Goal: Task Accomplishment & Management: Manage account settings

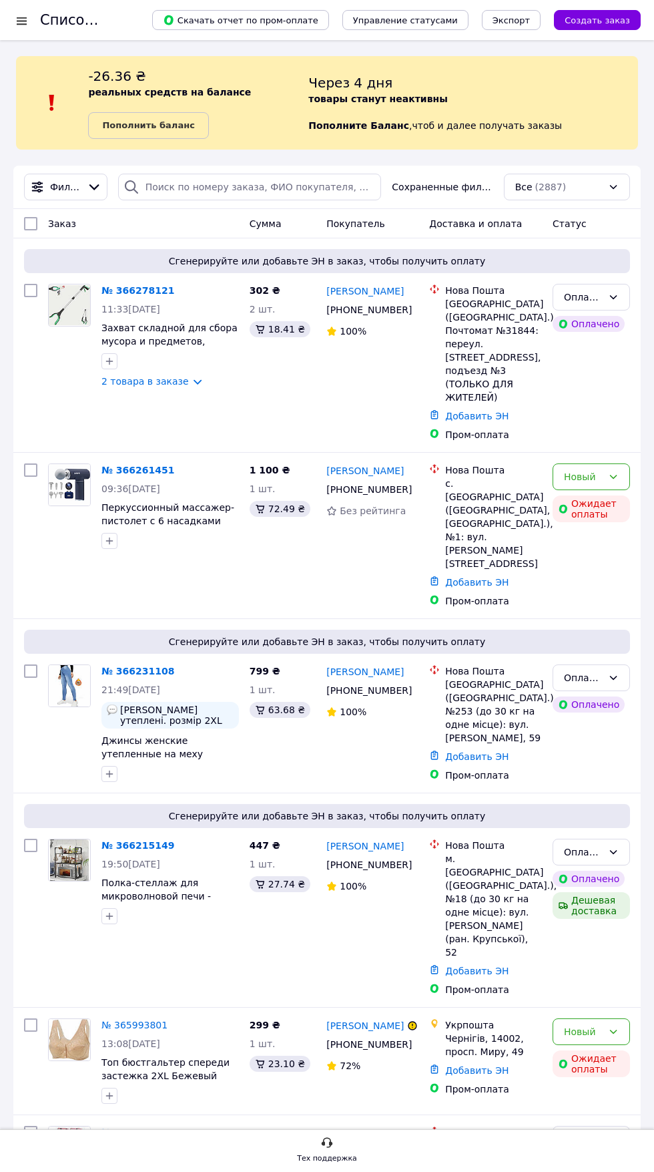
click at [141, 262] on span "Сгенерируйте или добавьте ЭН в заказ, чтобы получить оплату" at bounding box center [326, 260] width 595 height 13
click at [134, 304] on span "11:33[DATE]" at bounding box center [130, 309] width 59 height 11
click at [136, 290] on link "№ 366278121" at bounding box center [137, 290] width 73 height 11
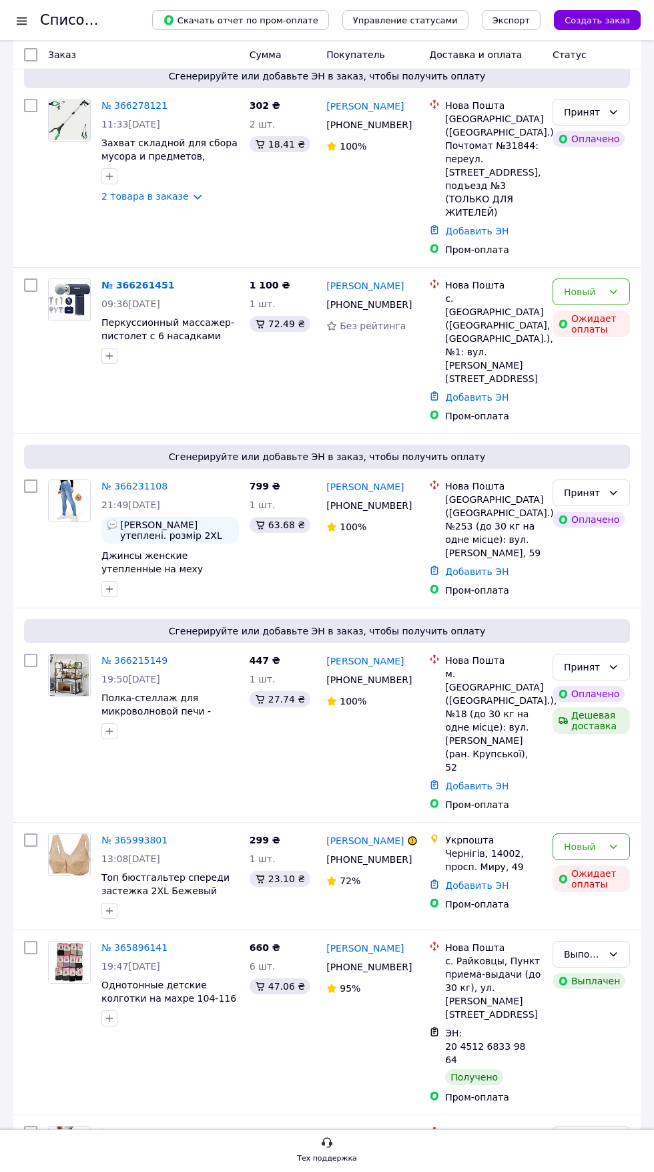
scroll to position [386, 0]
click at [130, 624] on span "Сгенерируйте или добавьте ЭН в заказ, чтобы получить оплату" at bounding box center [326, 630] width 595 height 13
click at [132, 655] on link "№ 366215149" at bounding box center [134, 660] width 66 height 11
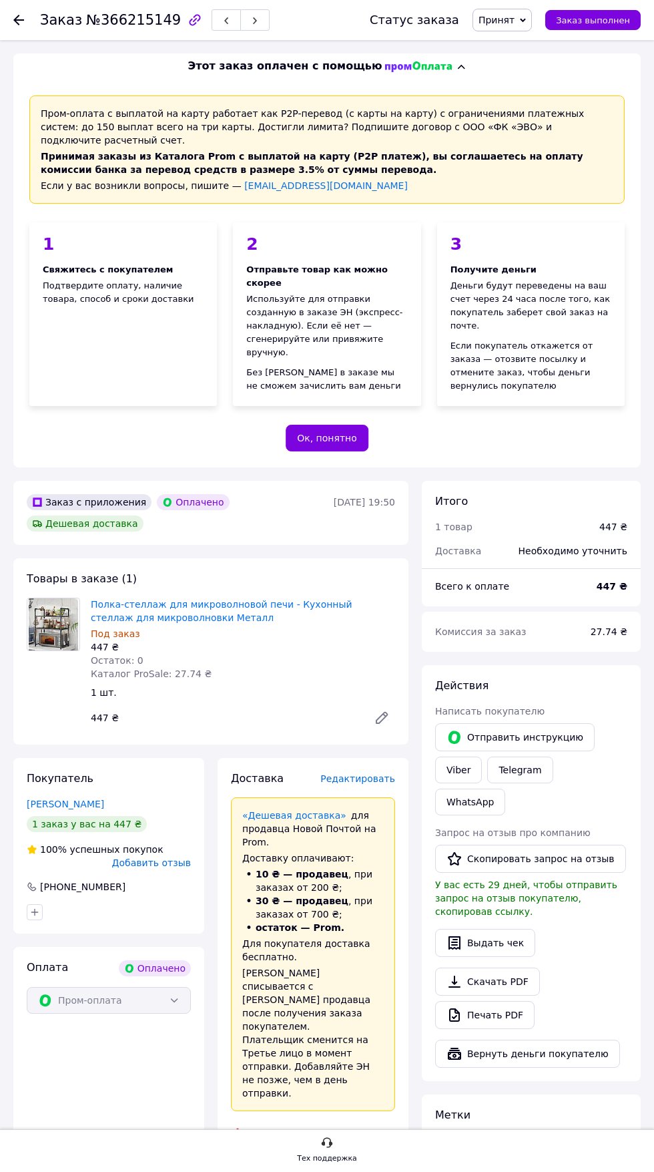
click at [190, 599] on link "Полка-стеллаж для микроволновой печи - Кухонный стеллаж для микроволновки Металл" at bounding box center [222, 611] width 262 height 24
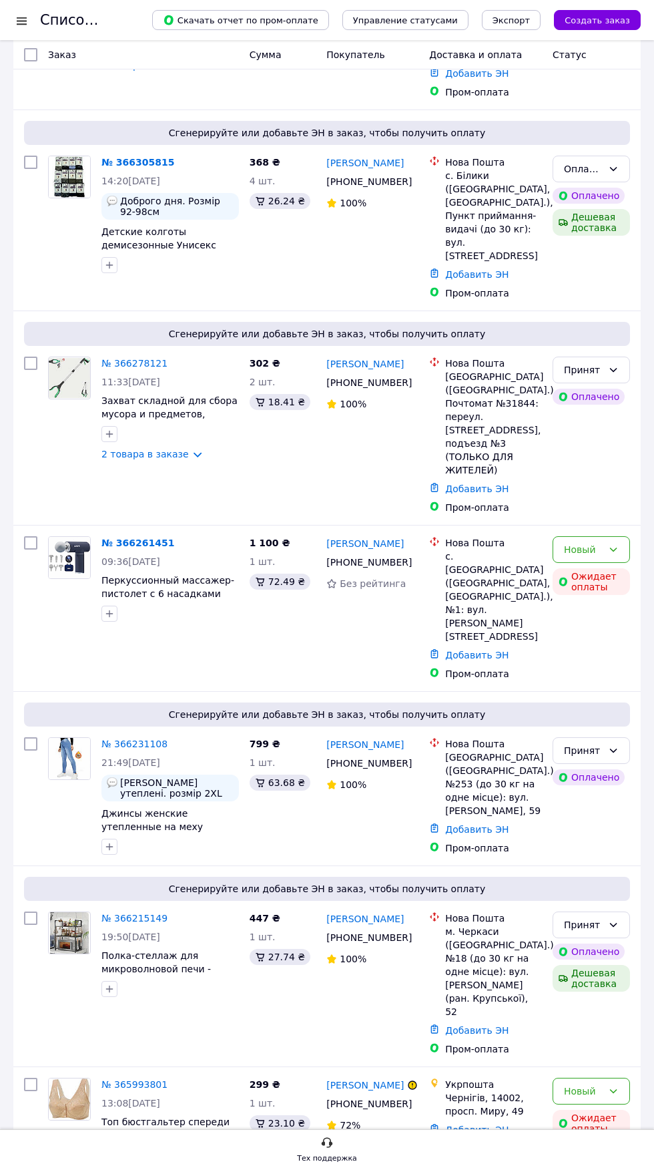
scroll to position [320, 0]
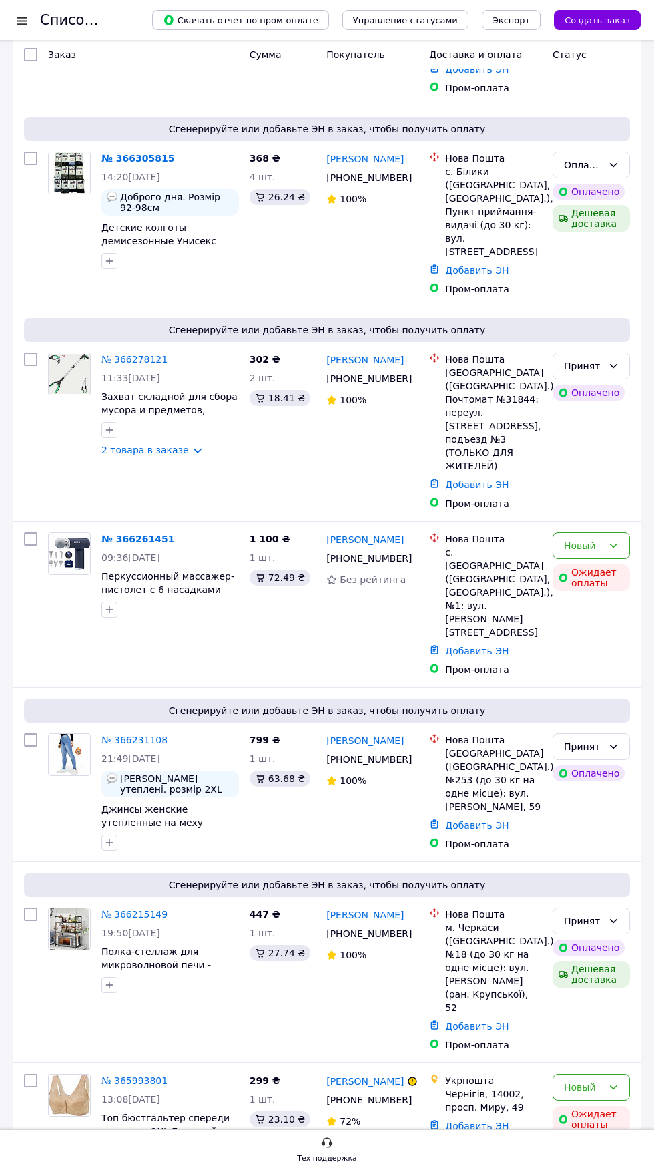
click at [148, 909] on link "№ 366215149" at bounding box center [134, 914] width 66 height 11
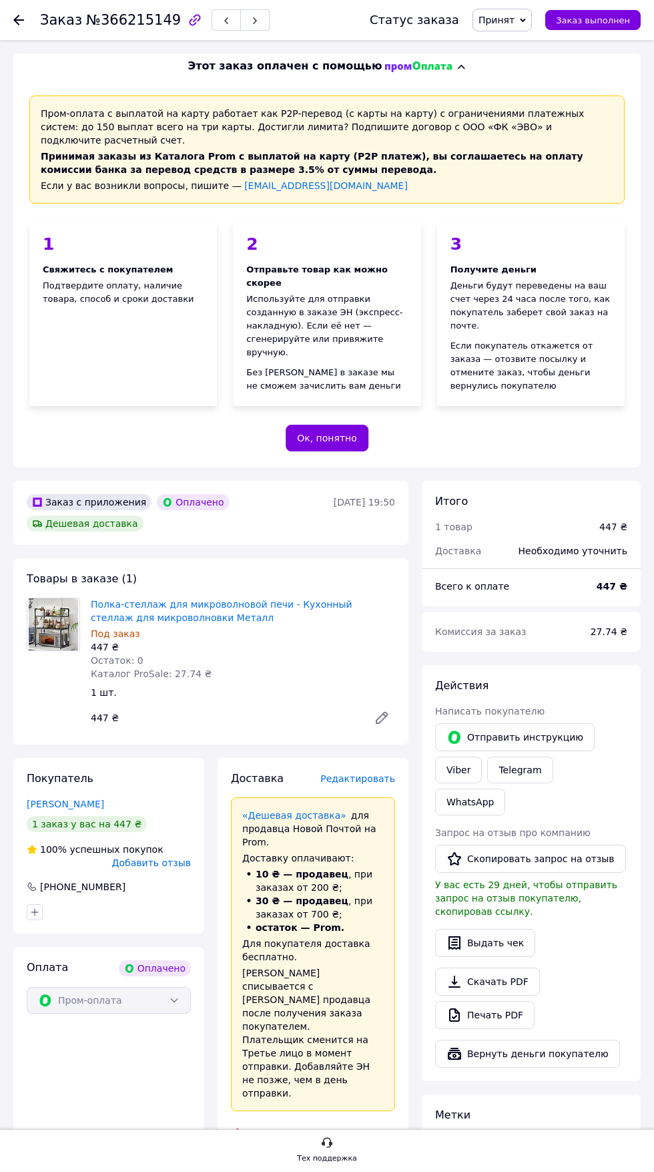
click at [219, 599] on link "Полка-стеллаж для микроволновой печи - Кухонный стеллаж для микроволновки Металл" at bounding box center [222, 611] width 262 height 24
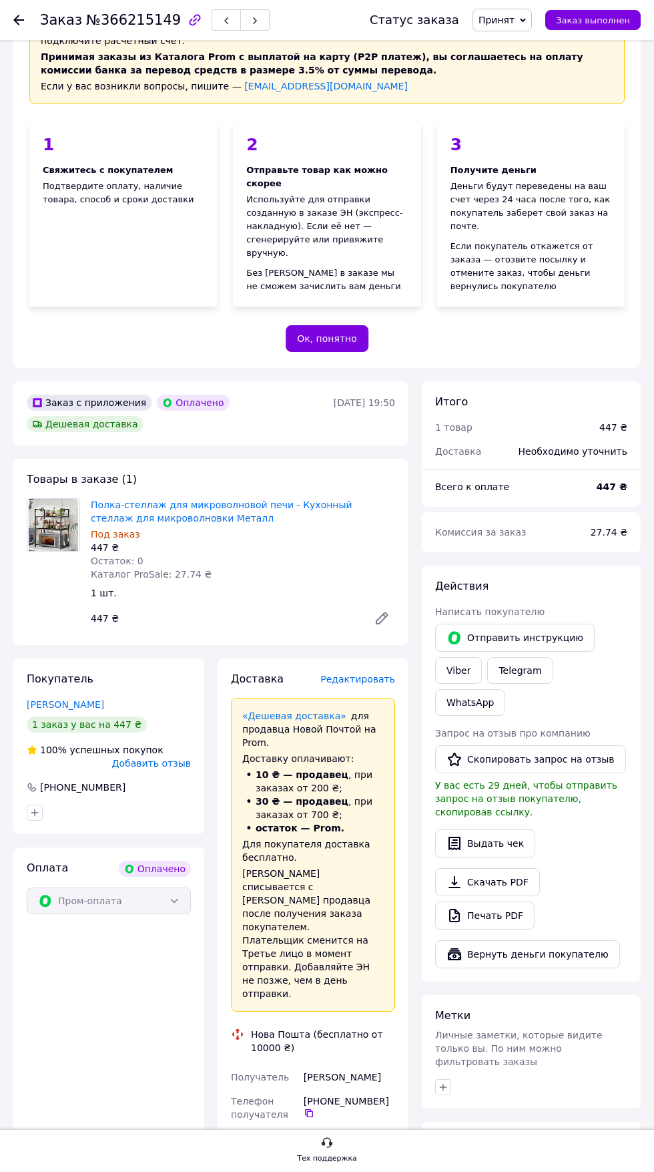
scroll to position [166, 0]
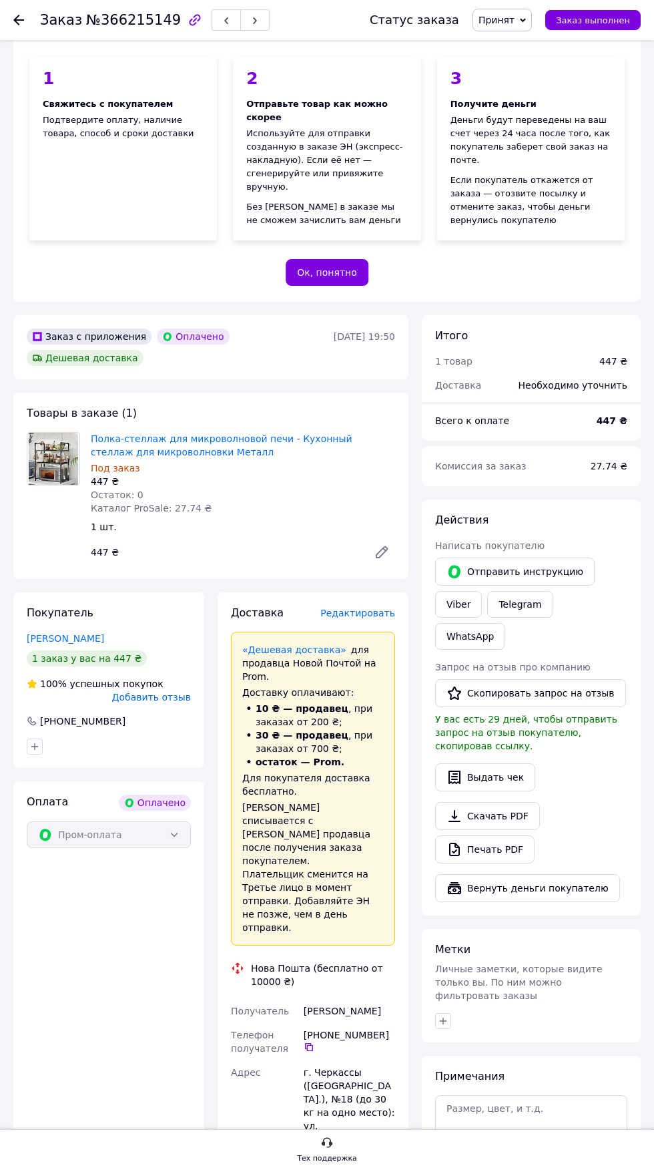
click at [364, 607] on span "Редактировать" at bounding box center [357, 612] width 75 height 11
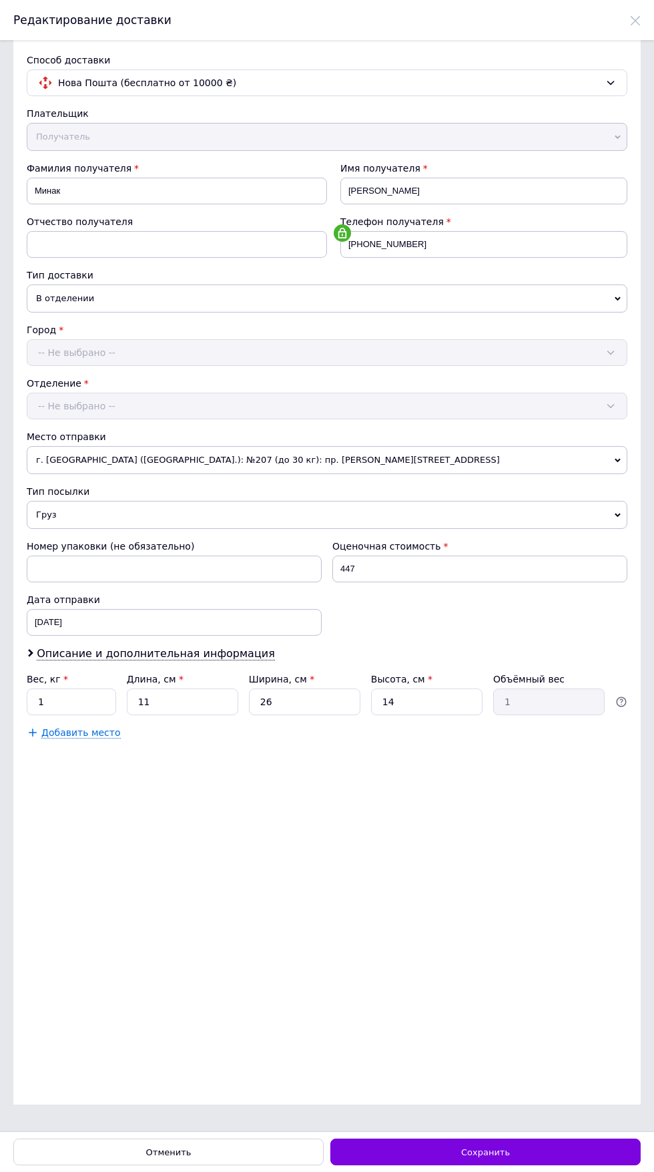
scroll to position [0, 0]
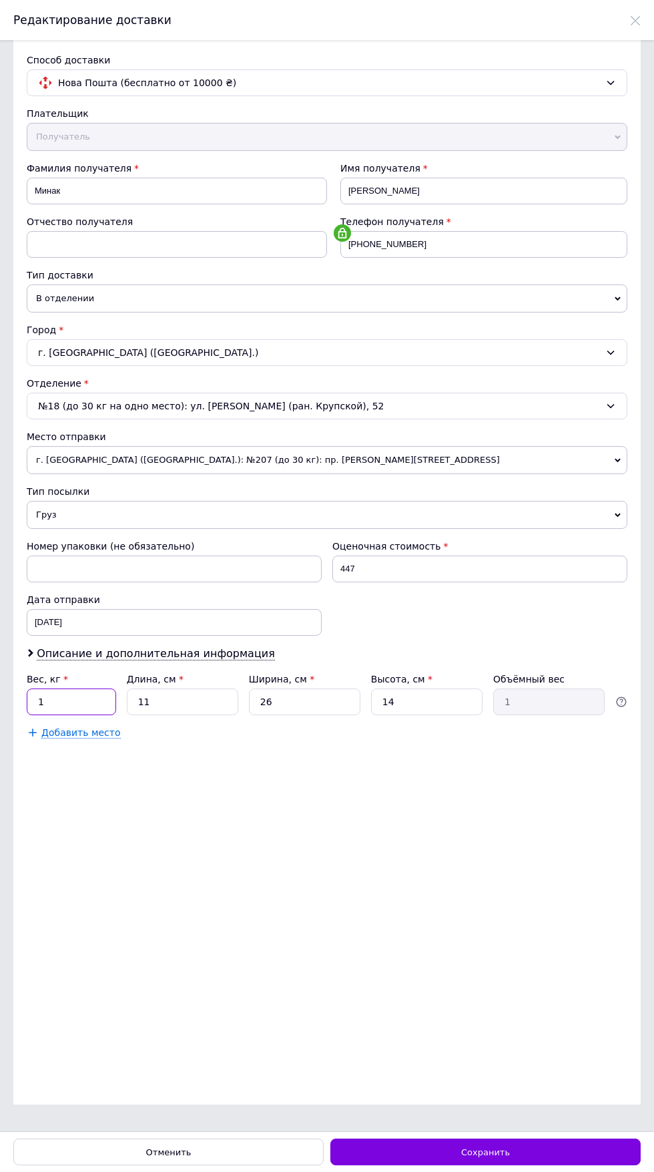
click at [82, 700] on input "1" at bounding box center [71, 701] width 89 height 27
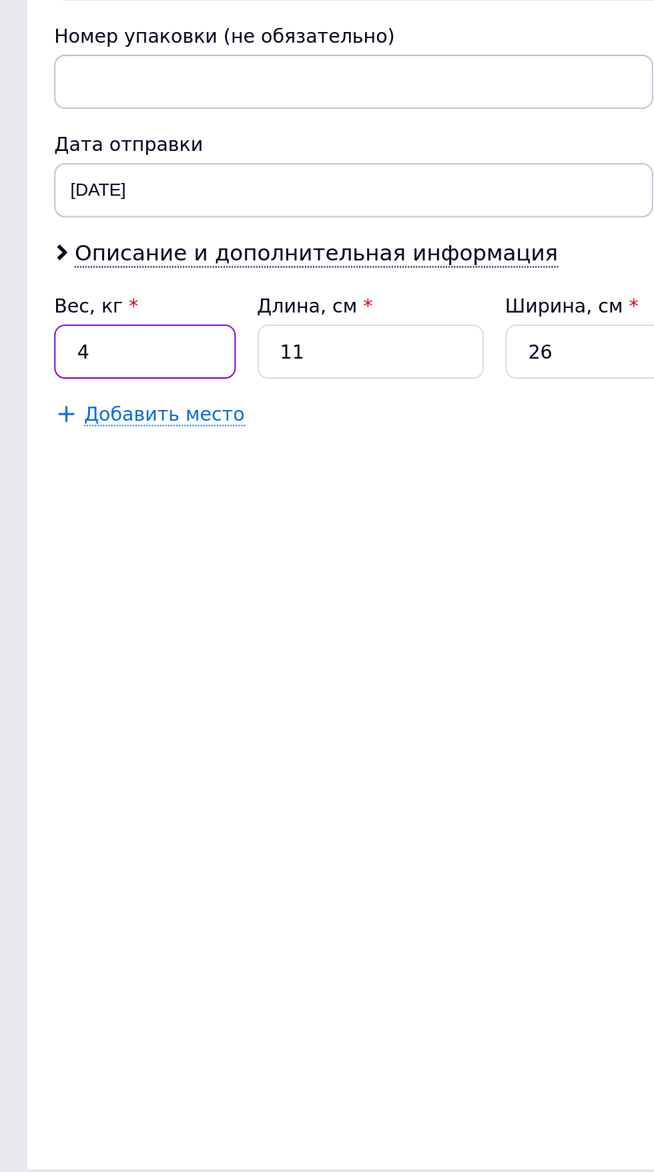
type input "4"
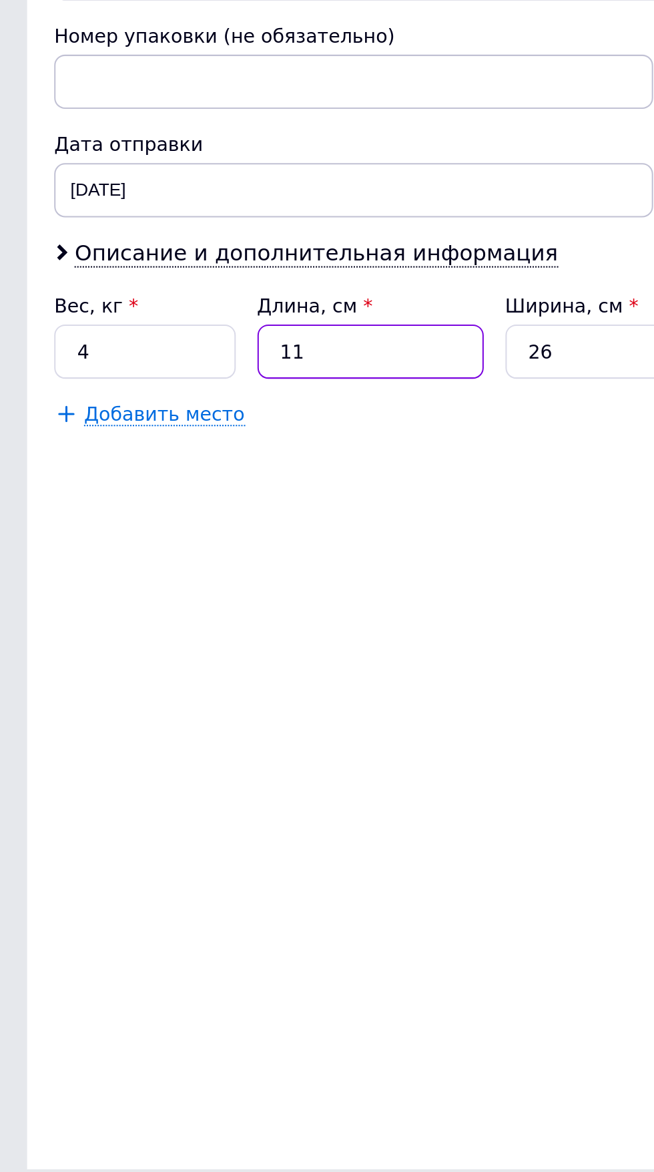
click at [186, 715] on input "11" at bounding box center [182, 701] width 111 height 27
type input "1"
type input "0.1"
type input "2"
type input "0.18"
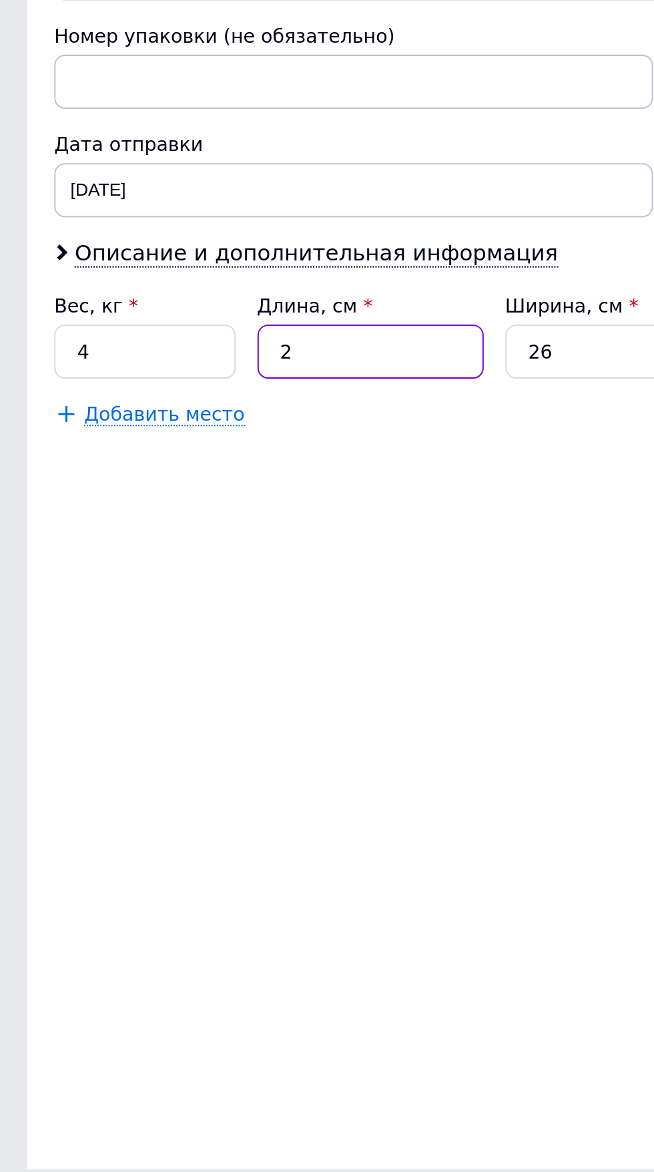
type input "20"
type input "1.82"
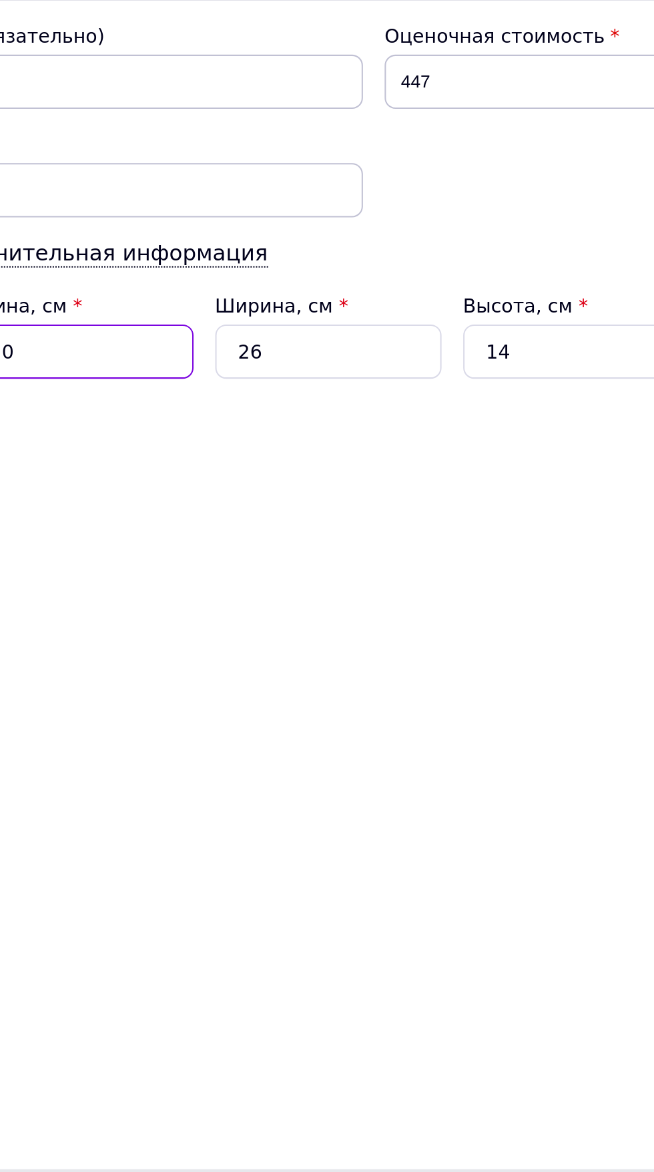
type input "20"
click at [334, 686] on div "Ширина, см *" at bounding box center [304, 678] width 111 height 13
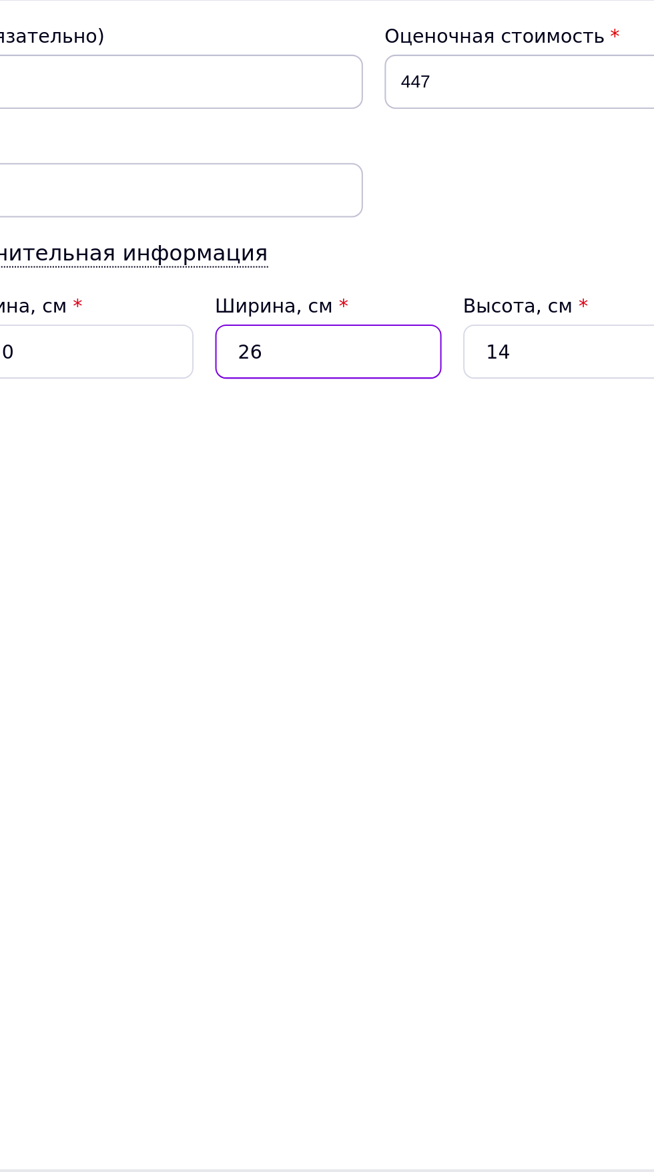
click at [314, 715] on input "26" at bounding box center [304, 701] width 111 height 27
type input "2"
type input "0.14"
type input "2"
type input "0.14"
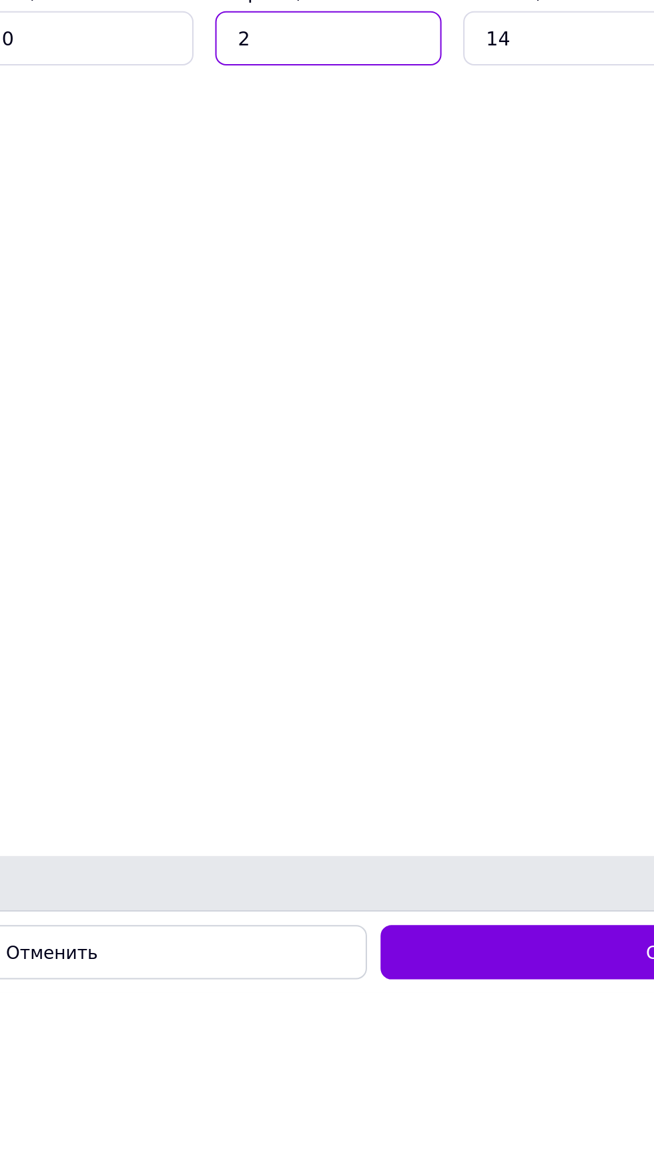
type input "20"
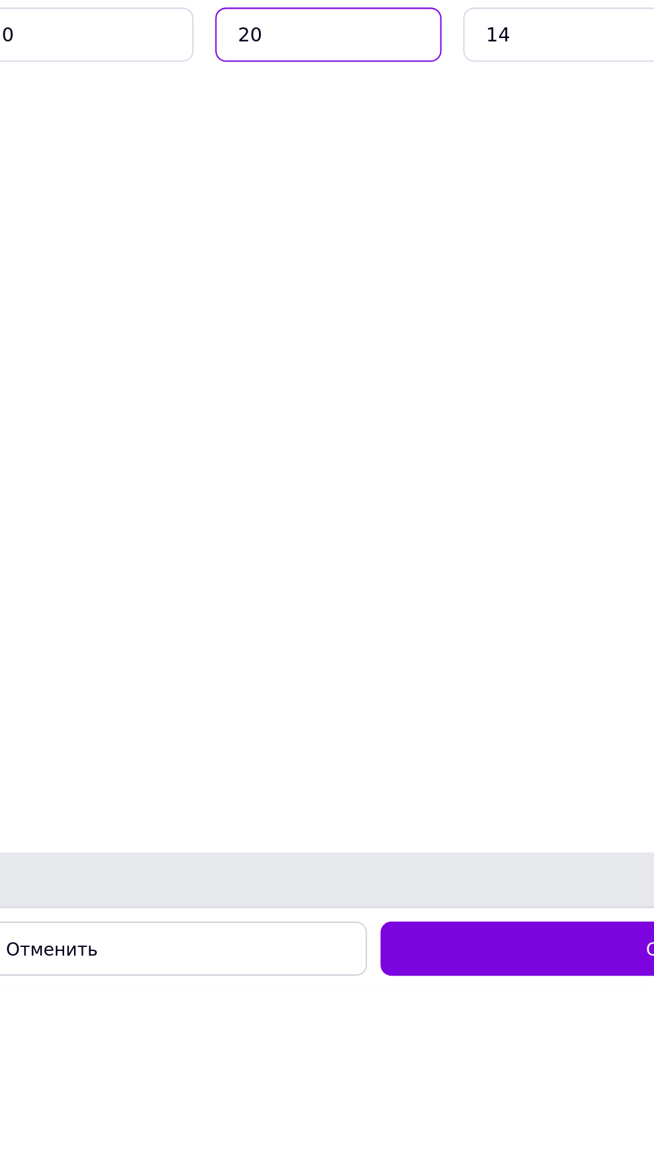
type input "1.4"
type input "20"
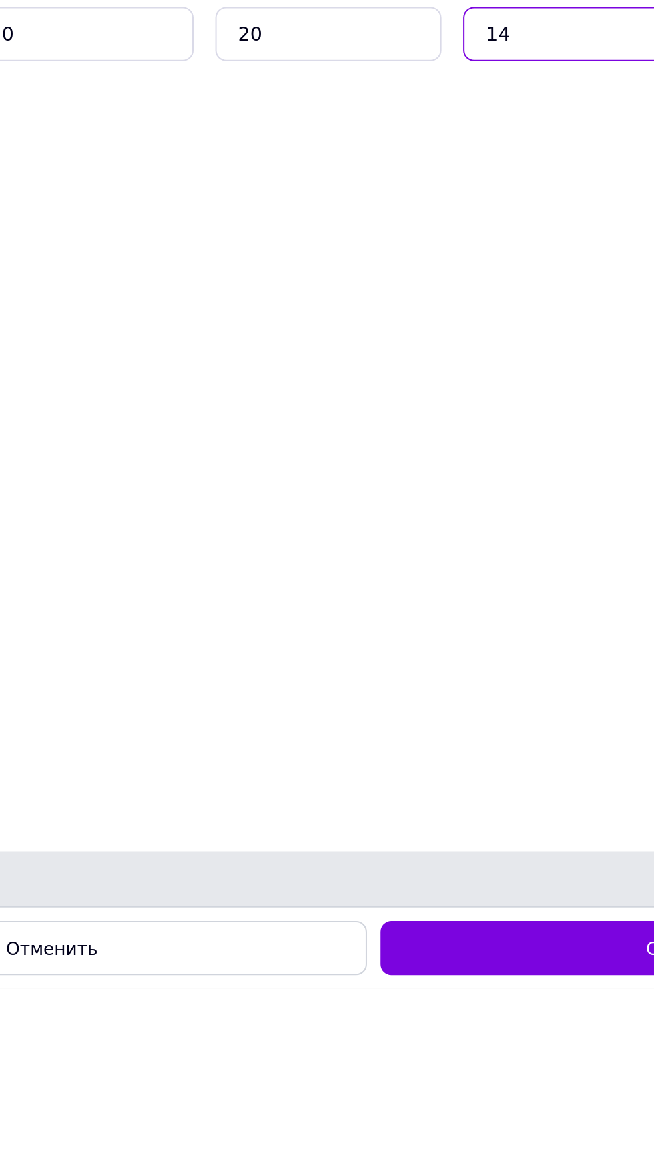
click at [416, 712] on input "14" at bounding box center [426, 701] width 111 height 27
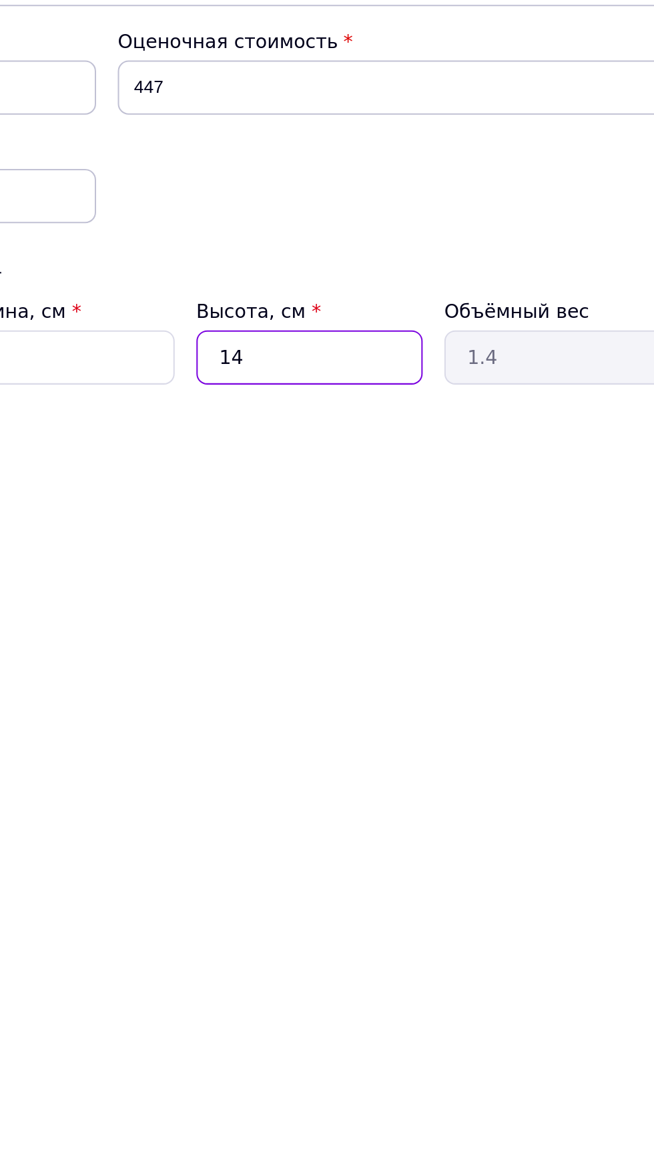
type input "1"
type input "0.1"
type input "2"
type input "0.2"
type input "20"
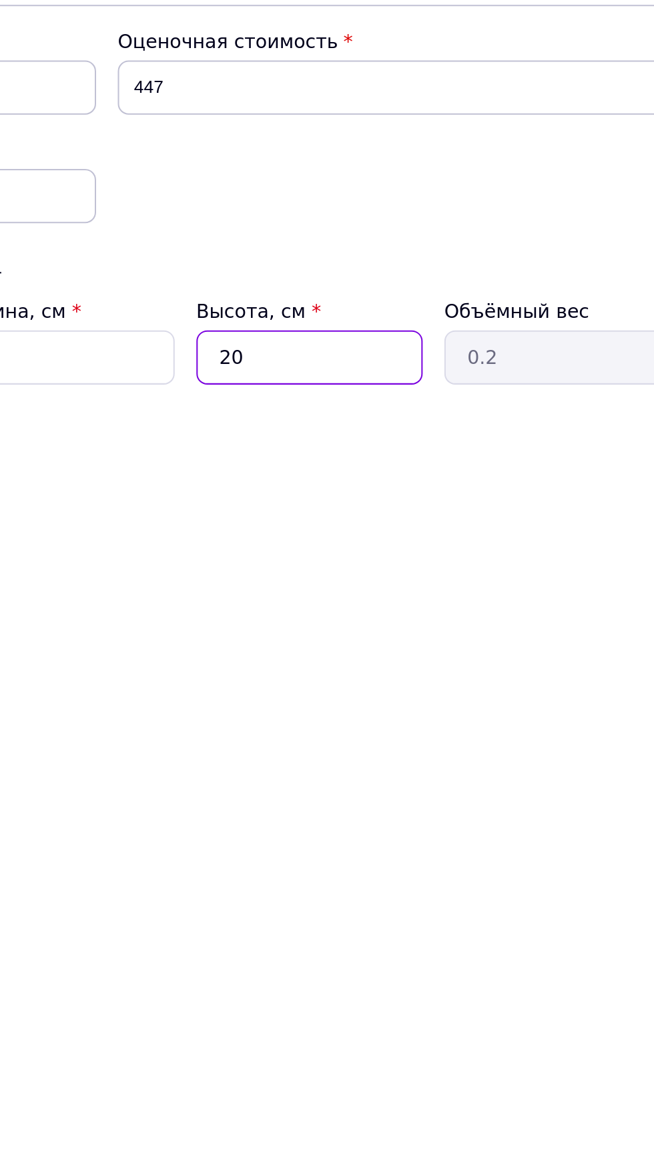
type input "2"
type input "200"
type input "20"
type input "2"
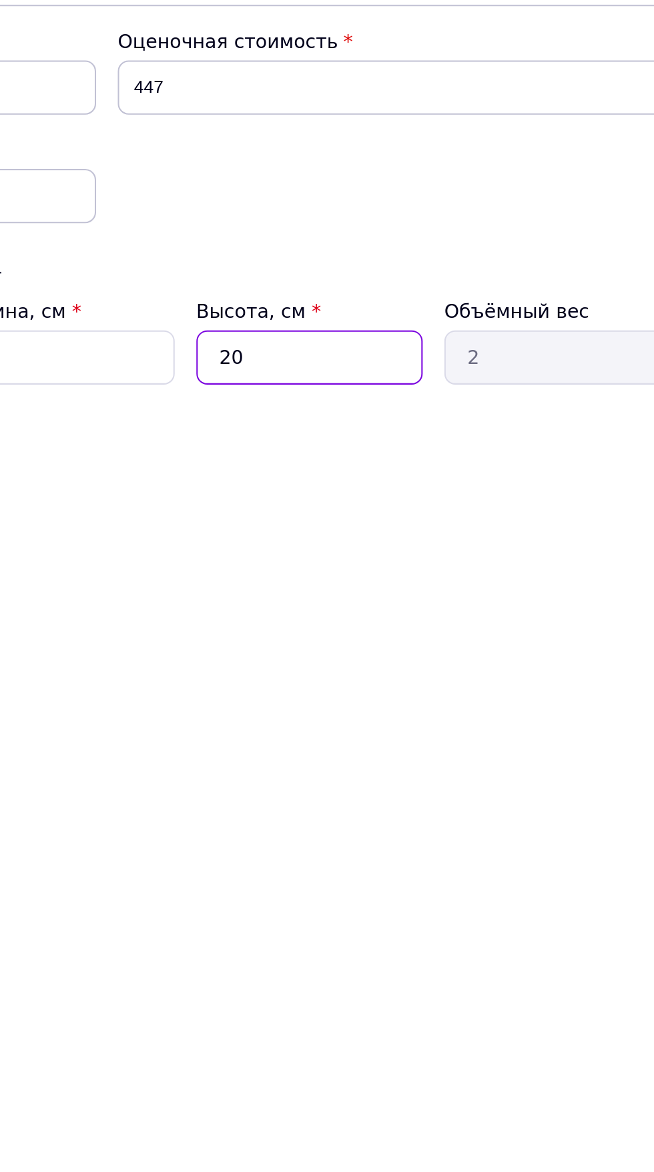
type input "2"
type input "0.2"
type input "4"
type input "0.4"
type input "40"
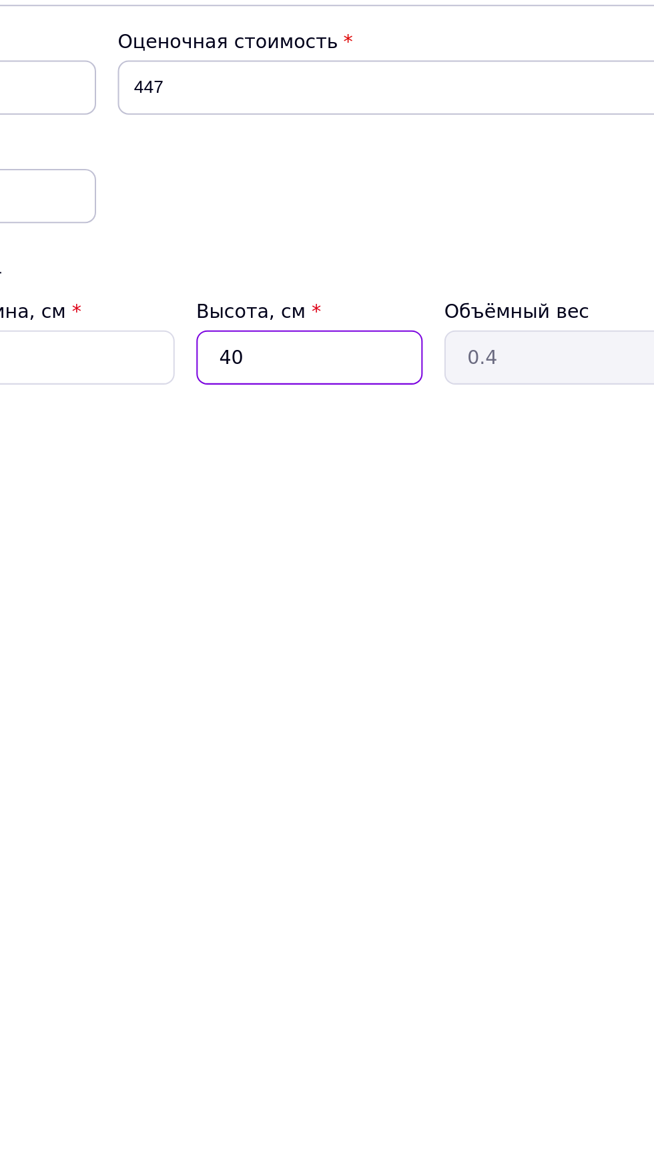
type input "4"
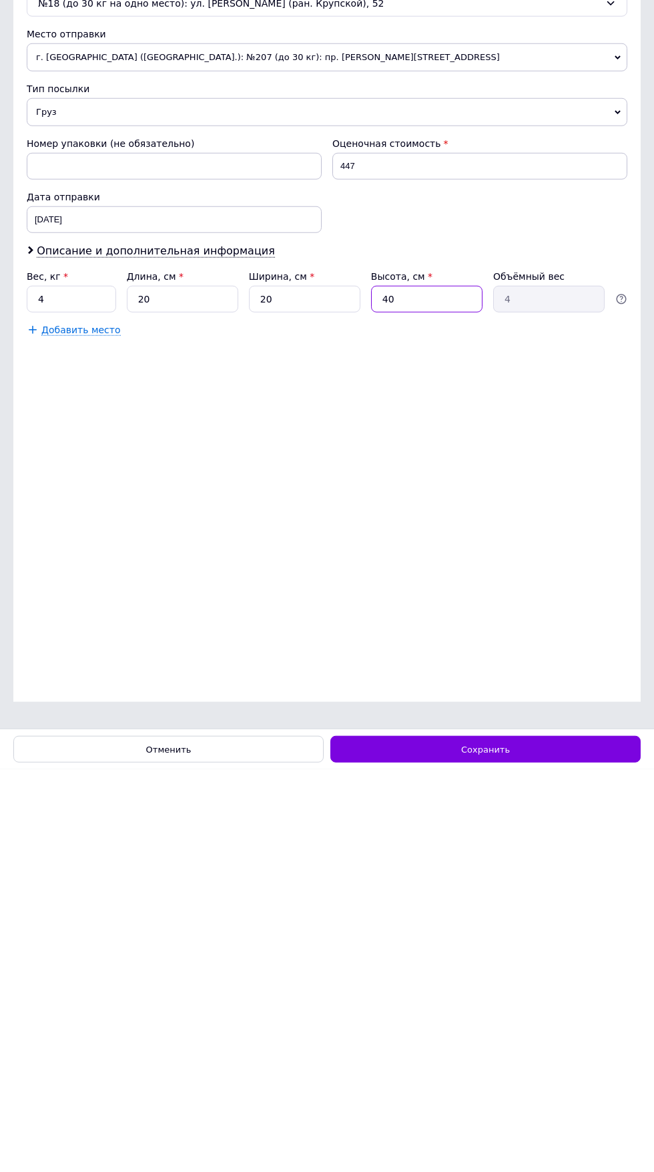
type input "40"
click at [529, 1141] on div "Сохранить" at bounding box center [485, 1151] width 310 height 27
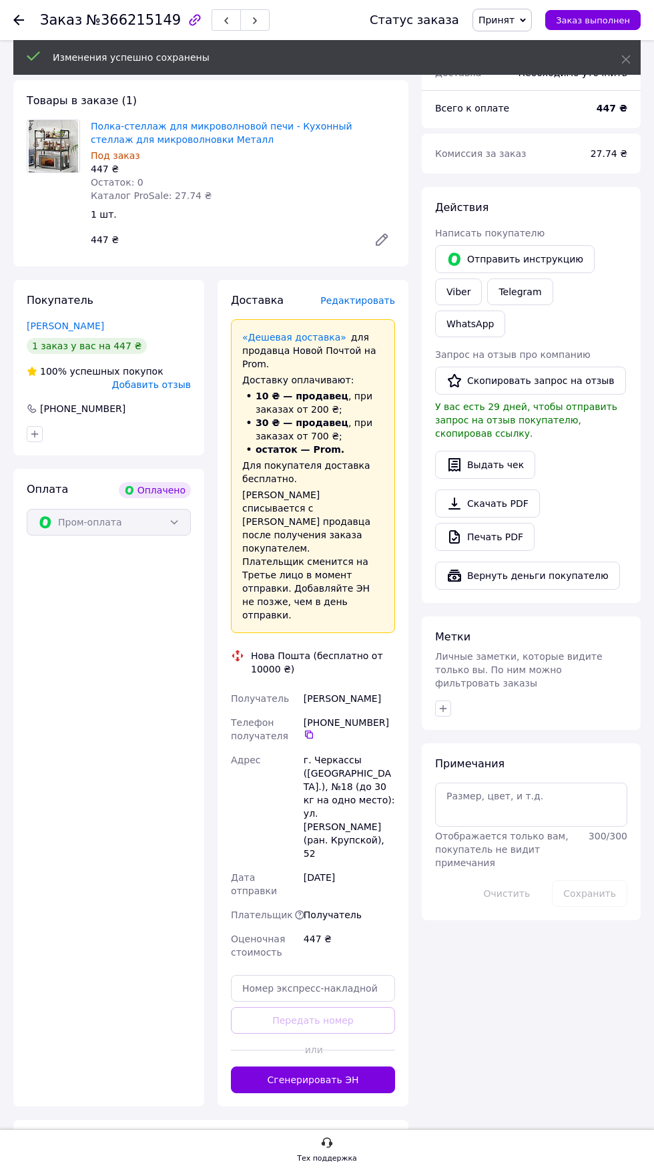
scroll to position [475, 0]
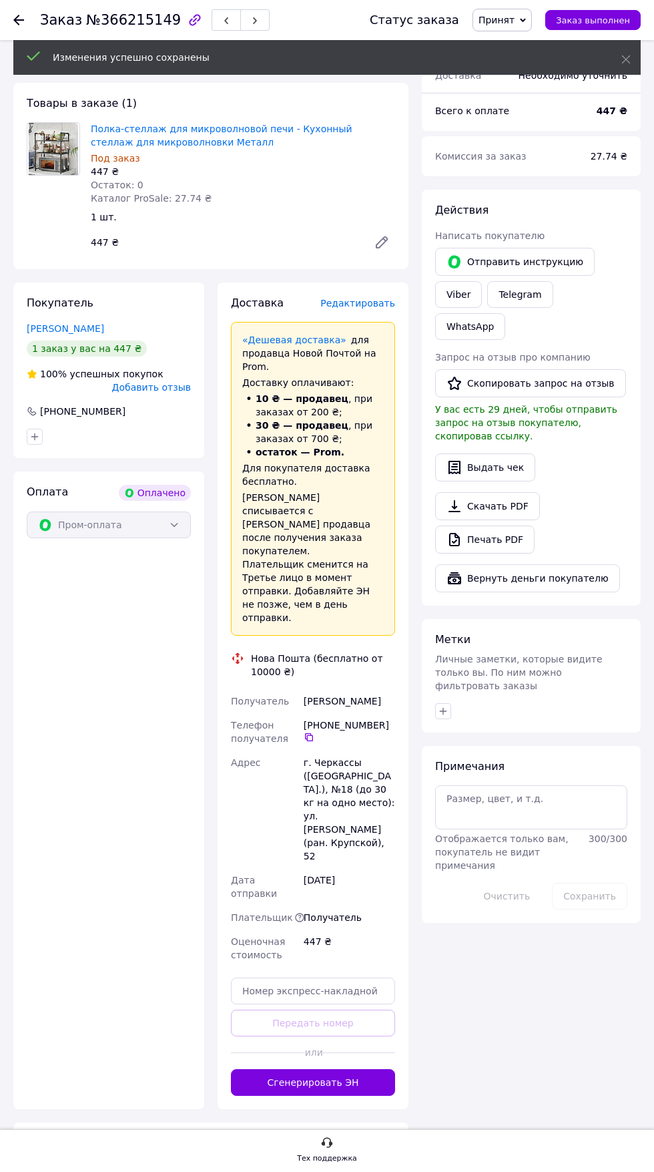
click at [344, 1069] on button "Сгенерировать ЭН" at bounding box center [313, 1082] width 164 height 27
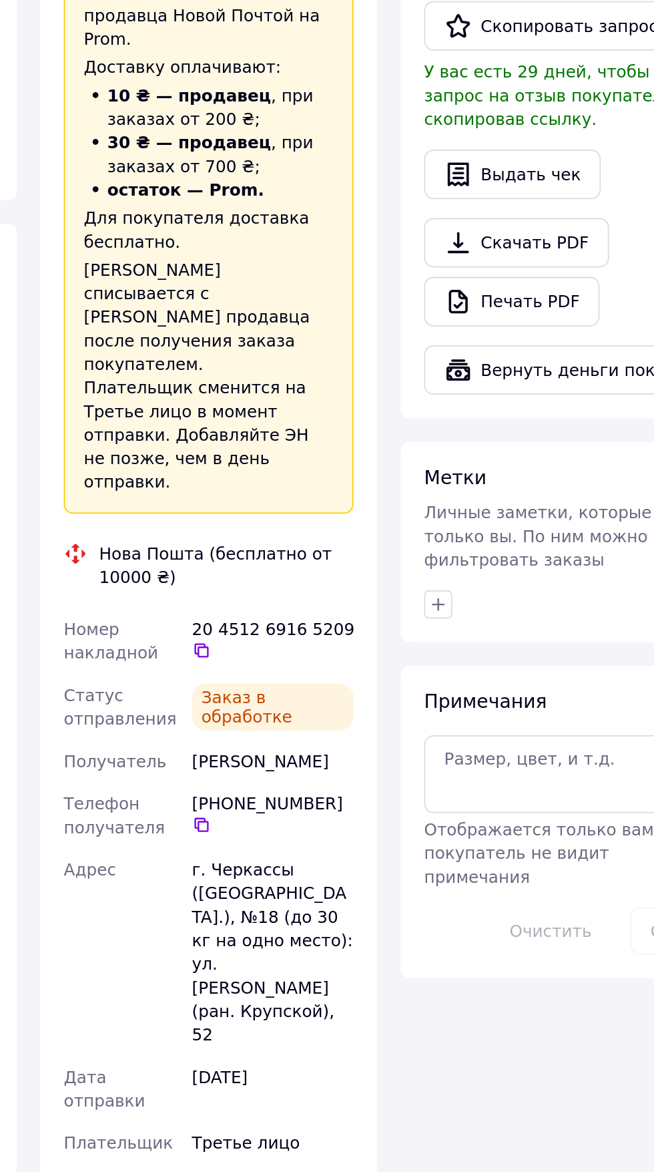
scroll to position [743, 0]
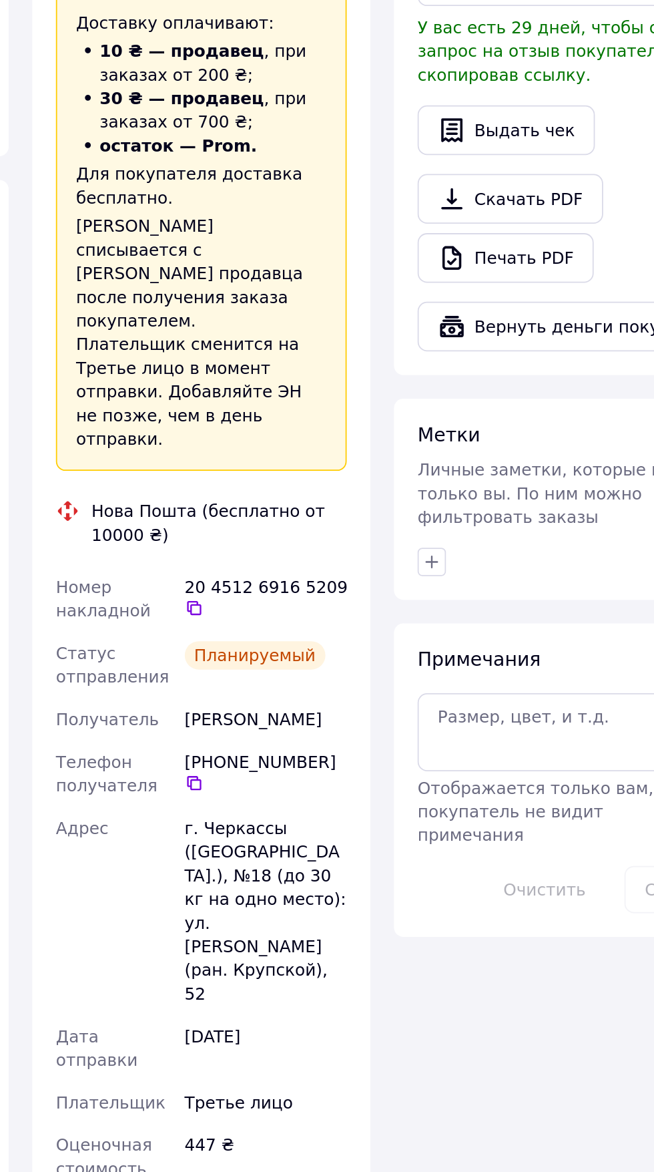
click at [559, 794] on div "Итого 1 товар 447 ₴ Всего к оплате 447 ₴ Комиссия за заказ 27.74 ₴ Действия Нап…" at bounding box center [531, 516] width 232 height 1557
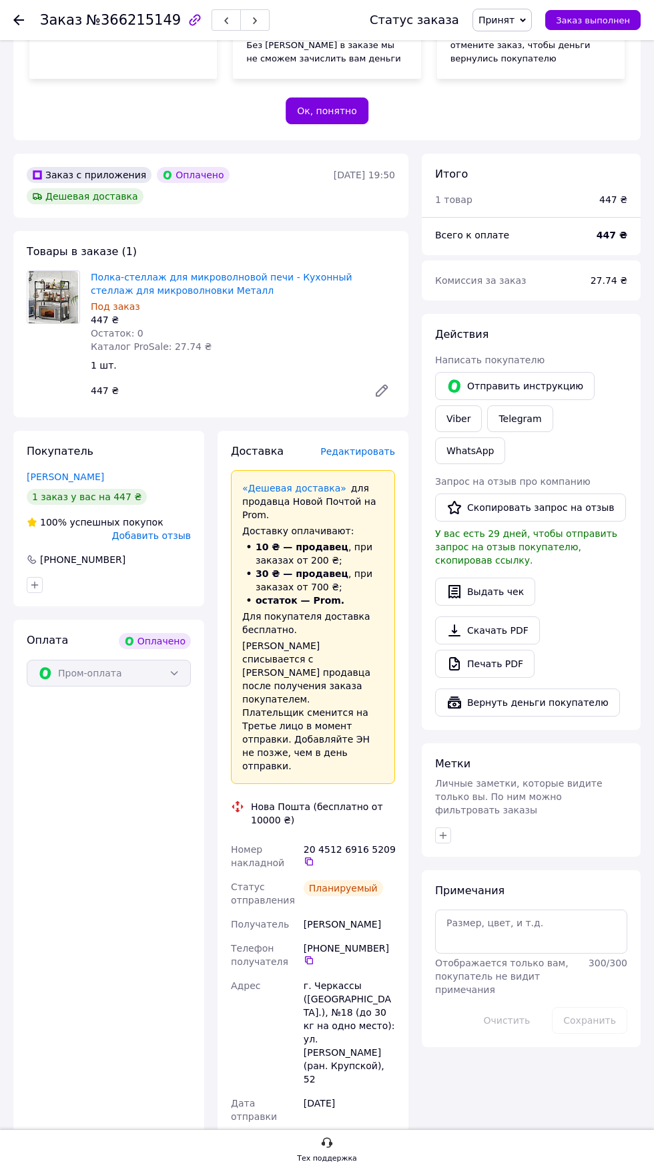
scroll to position [0, 0]
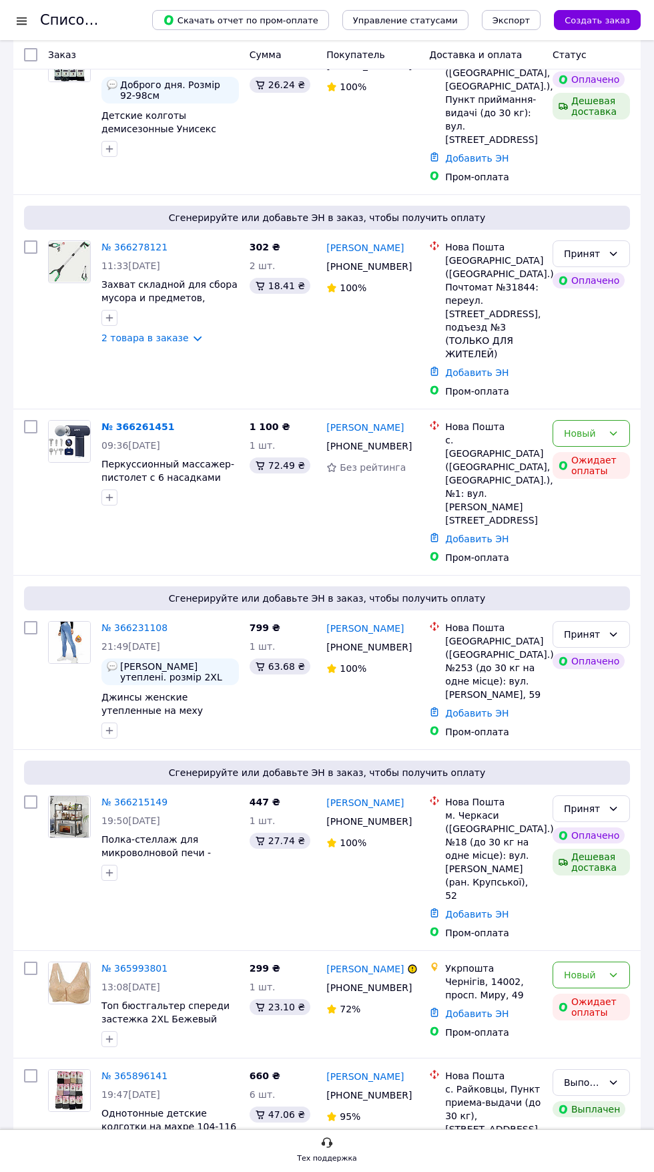
scroll to position [320, 0]
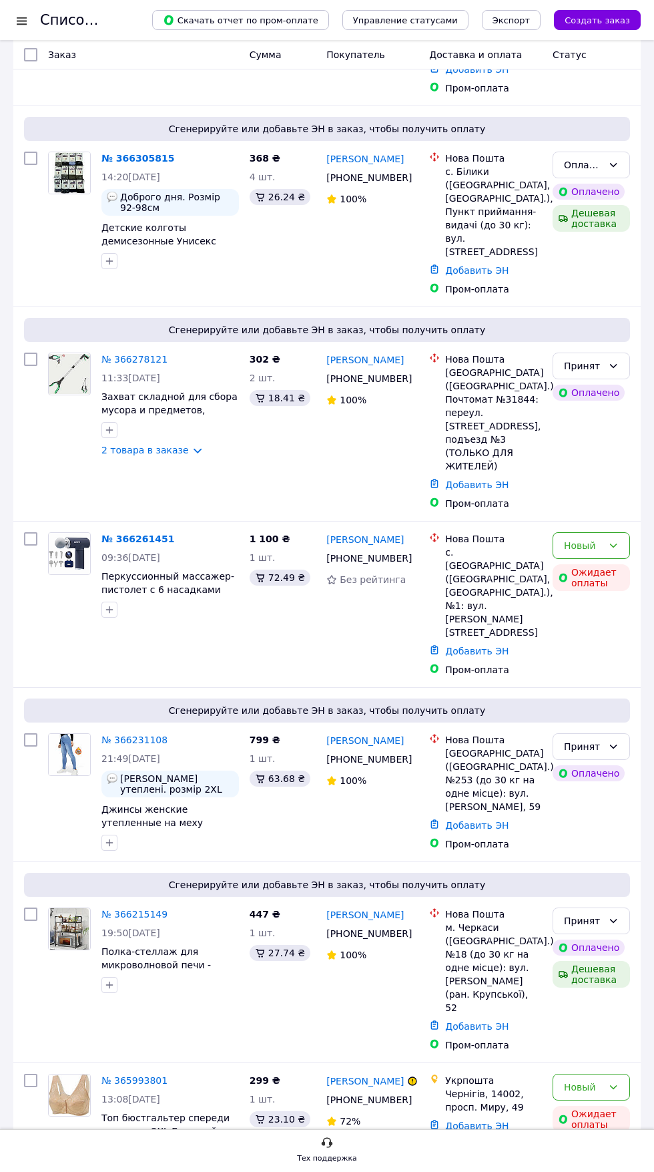
click at [153, 354] on link "№ 366278121" at bounding box center [134, 359] width 66 height 11
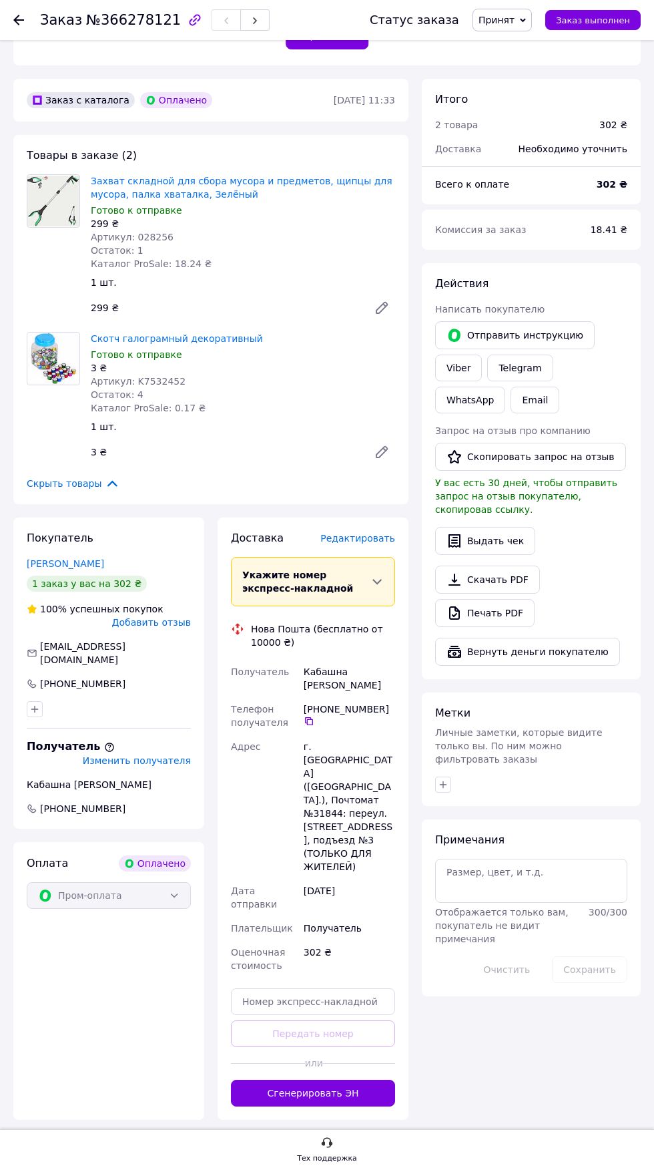
scroll to position [402, 0]
click at [356, 533] on span "Редактировать" at bounding box center [357, 538] width 75 height 11
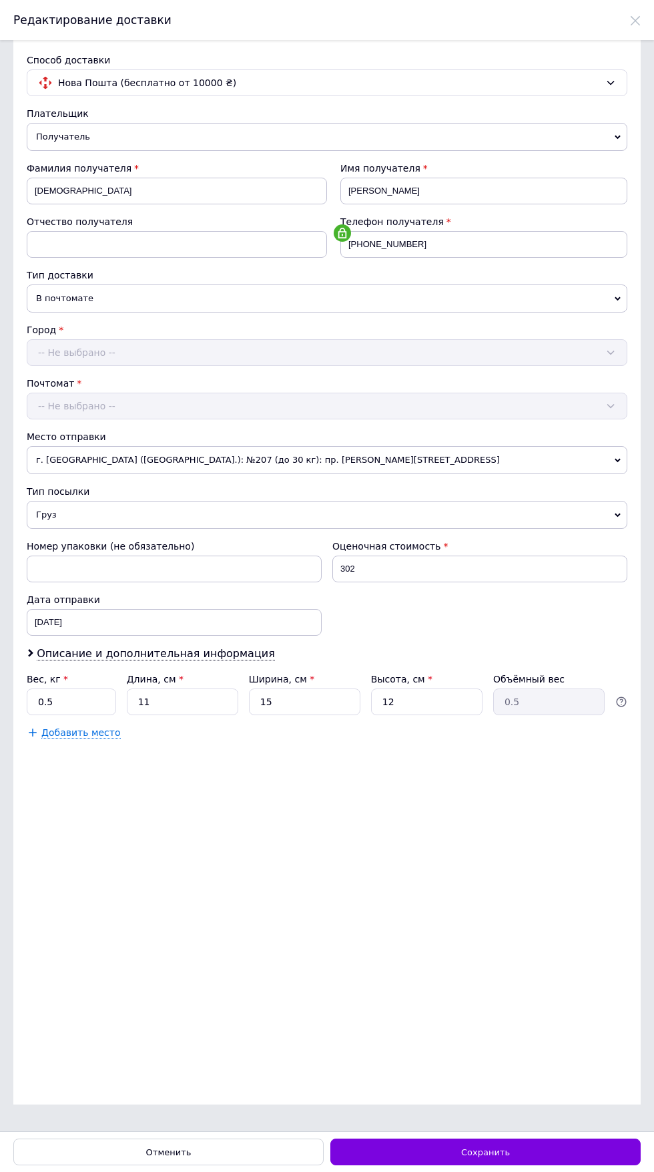
scroll to position [0, 0]
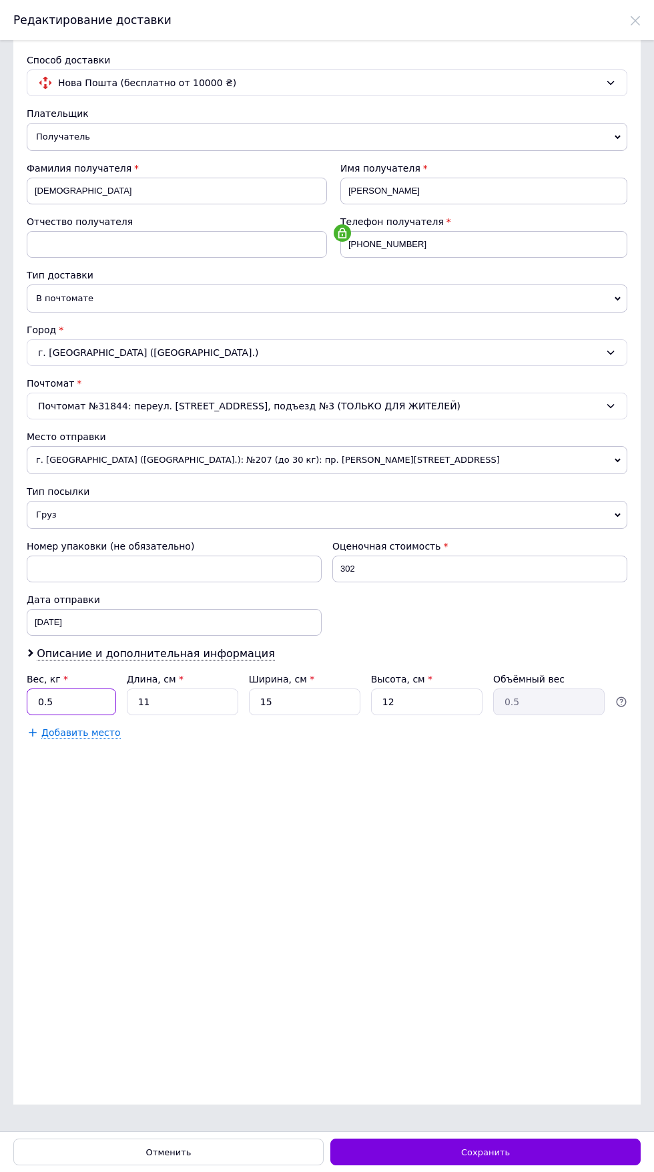
click at [77, 700] on input "0.5" at bounding box center [71, 701] width 89 height 27
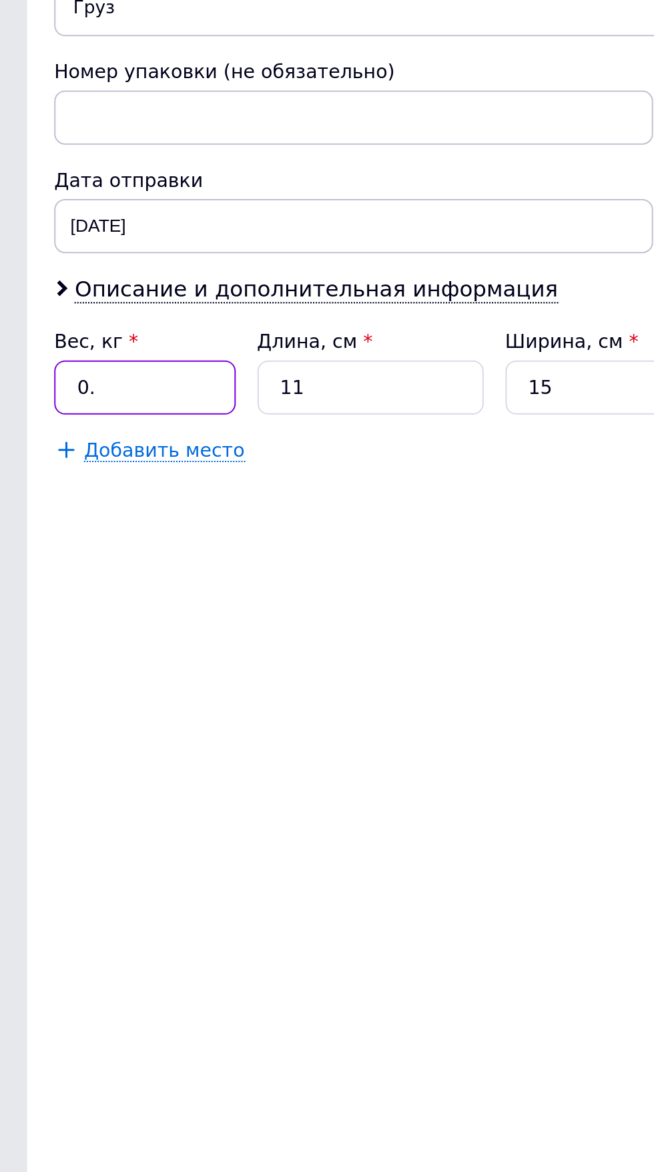
type input "0"
type input "2"
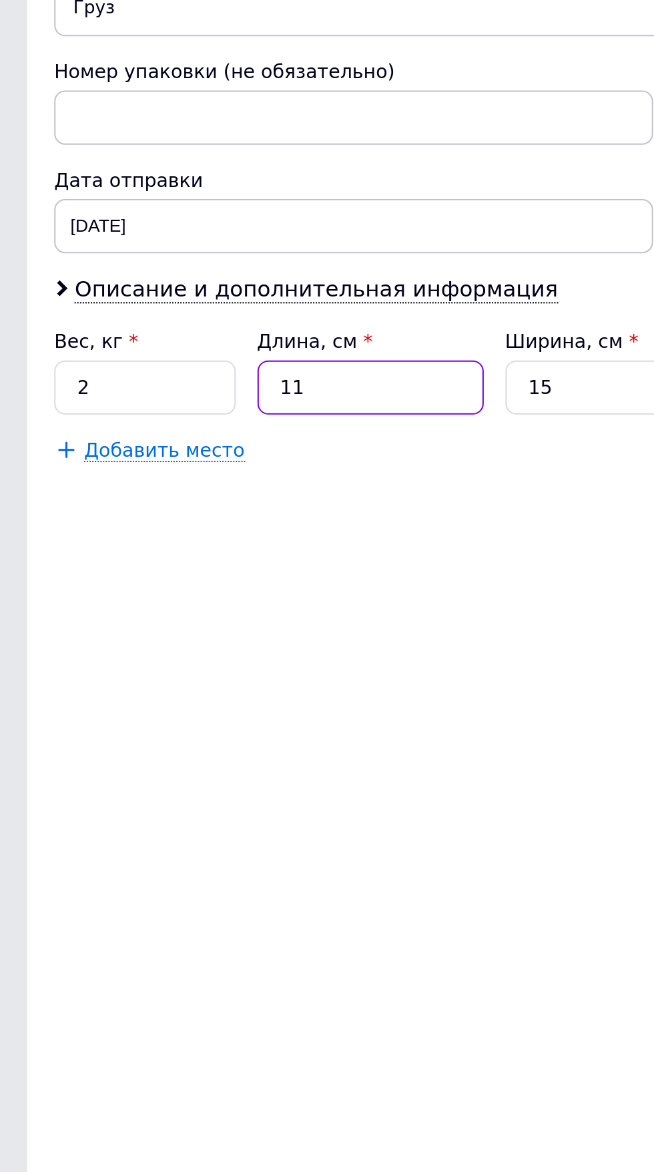
click at [193, 715] on input "11" at bounding box center [182, 701] width 111 height 27
type input "1"
type input "0.1"
type input "2"
type input "0.1"
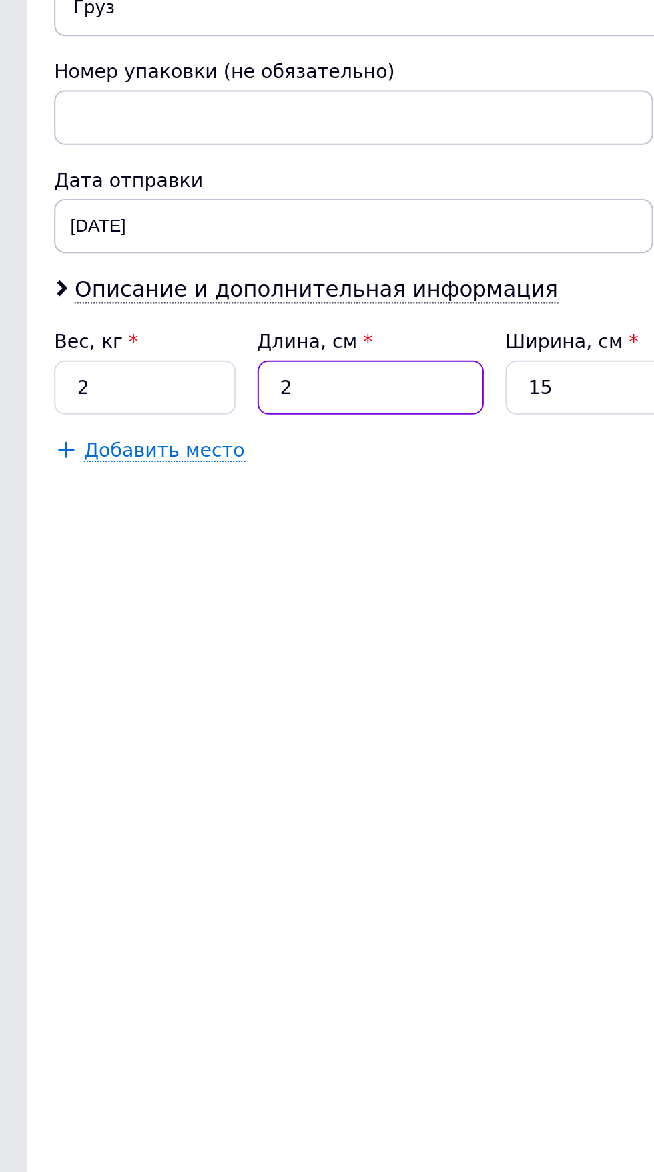
type input "20"
type input "0.9"
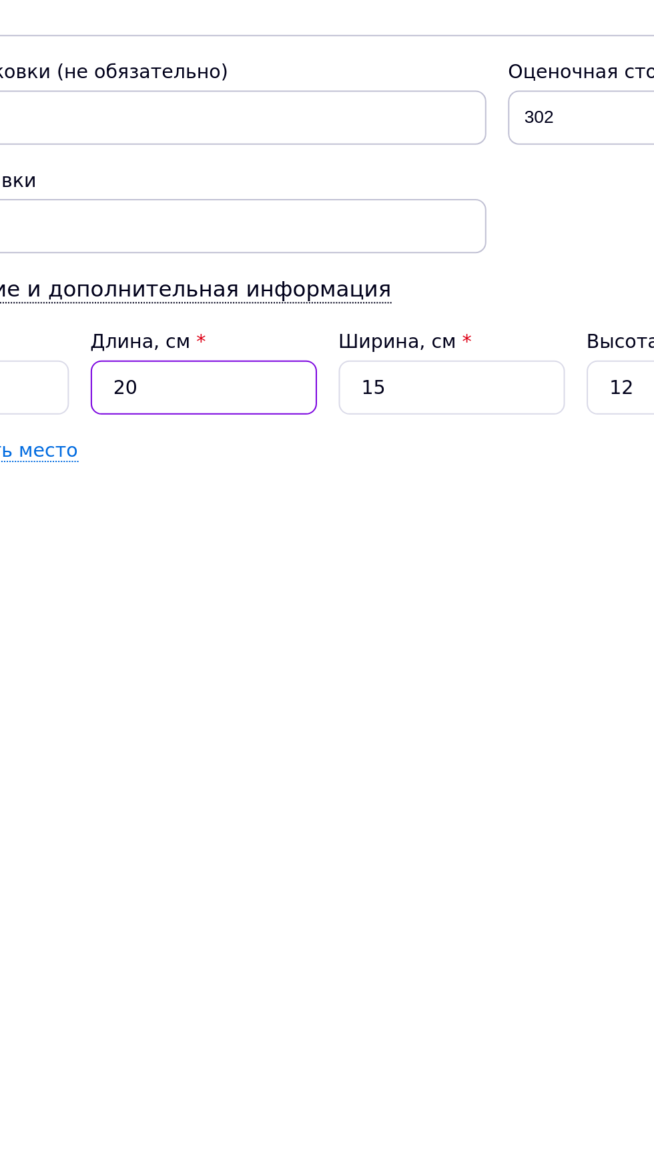
type input "20"
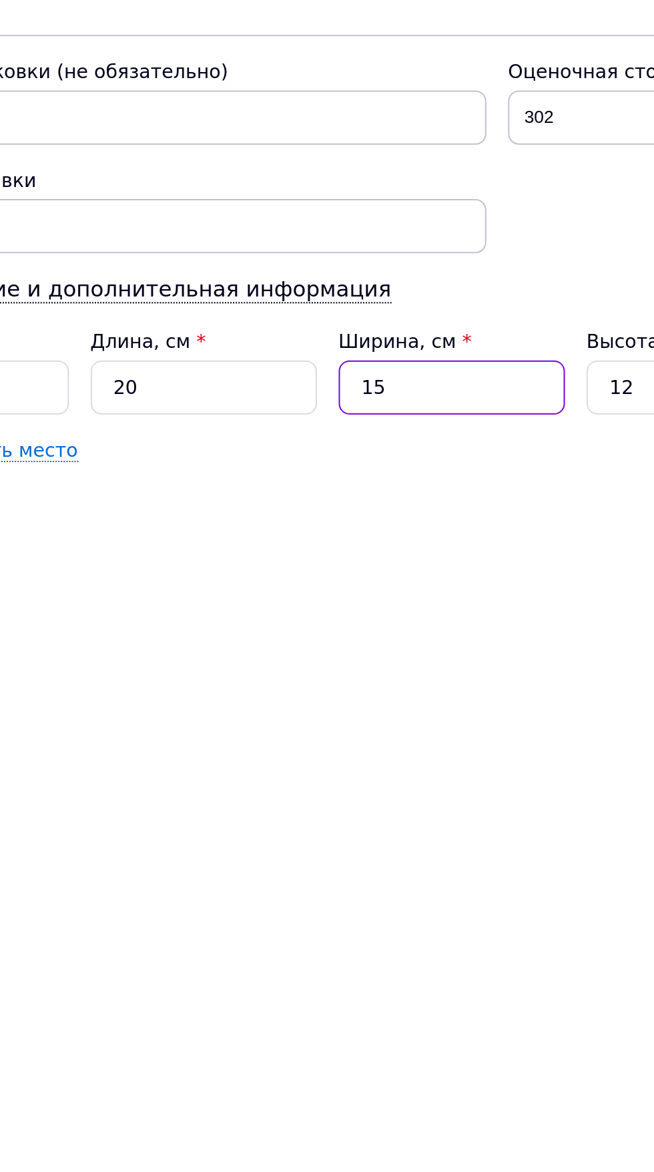
click at [312, 715] on input "15" at bounding box center [304, 701] width 111 height 27
type input "1"
type input "0.1"
type input "2"
type input "0.12"
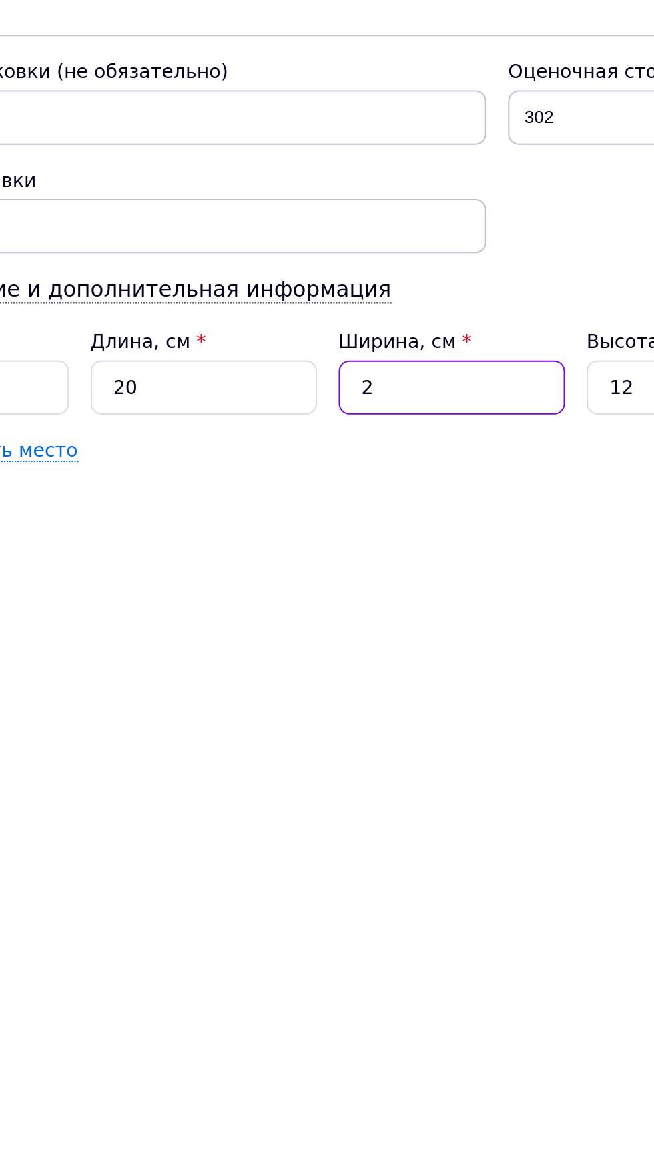
type input "20"
type input "1.2"
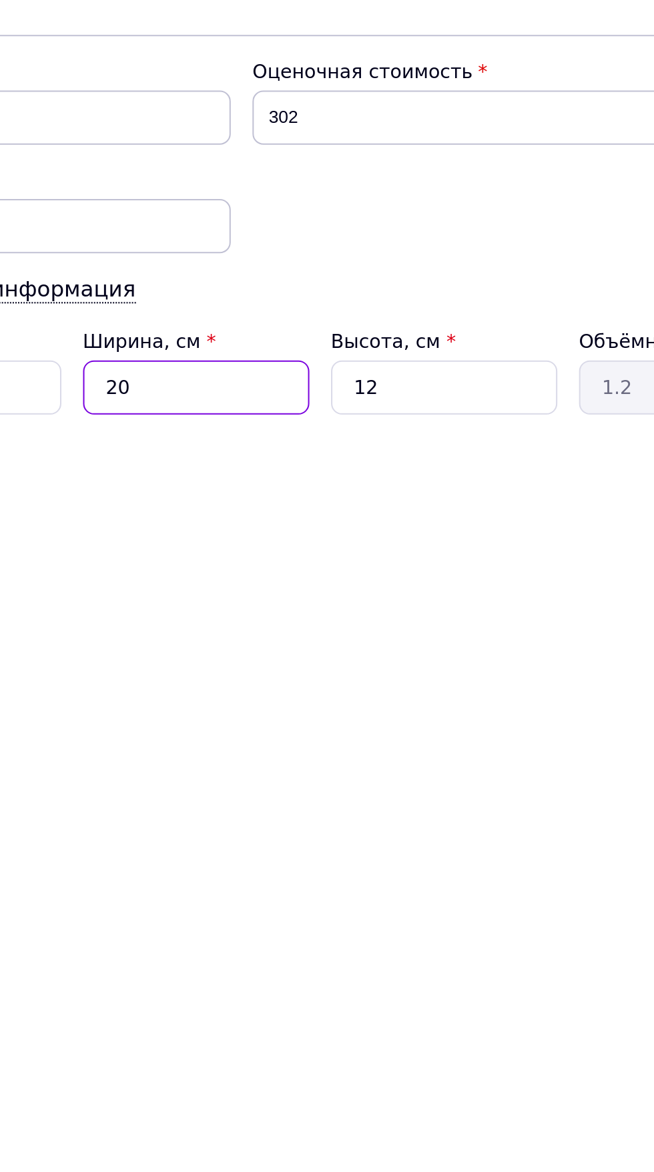
type input "20"
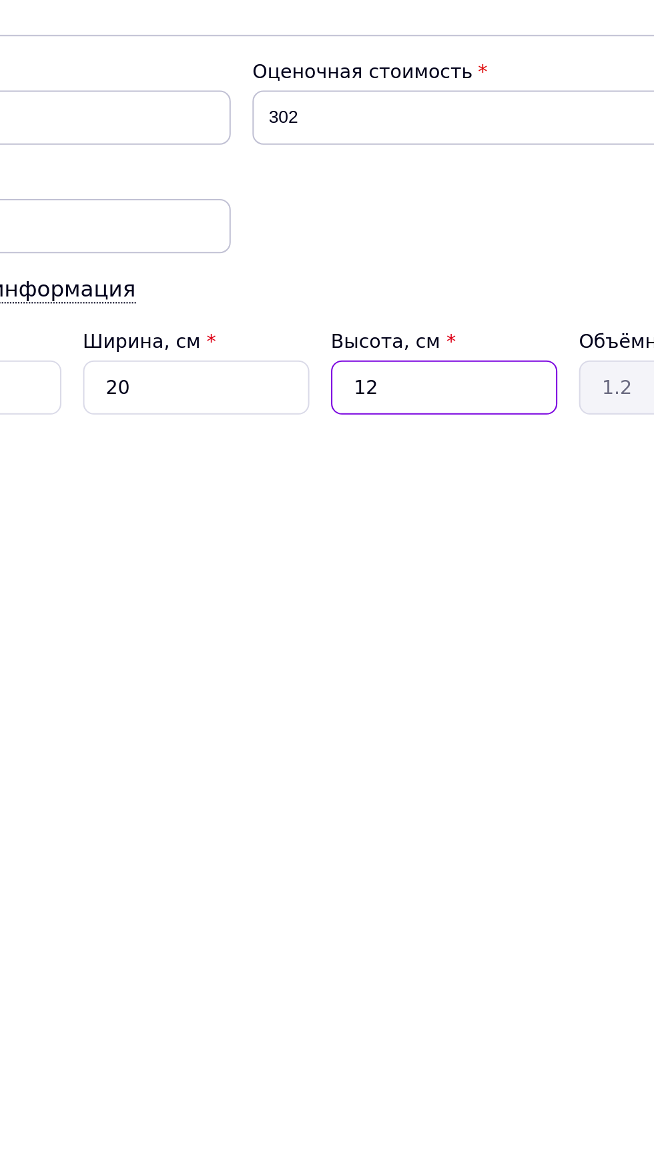
click at [437, 711] on input "12" at bounding box center [426, 701] width 111 height 27
type input "1"
type input "0.1"
type input "2"
type input "0.2"
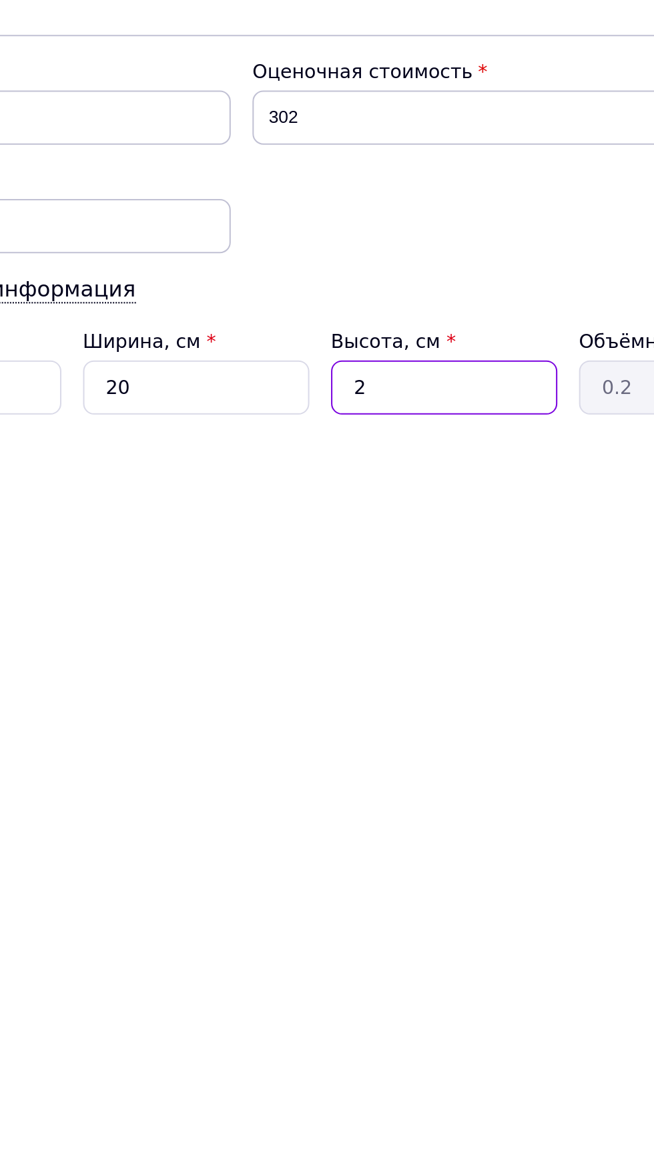
type input "20"
type input "2"
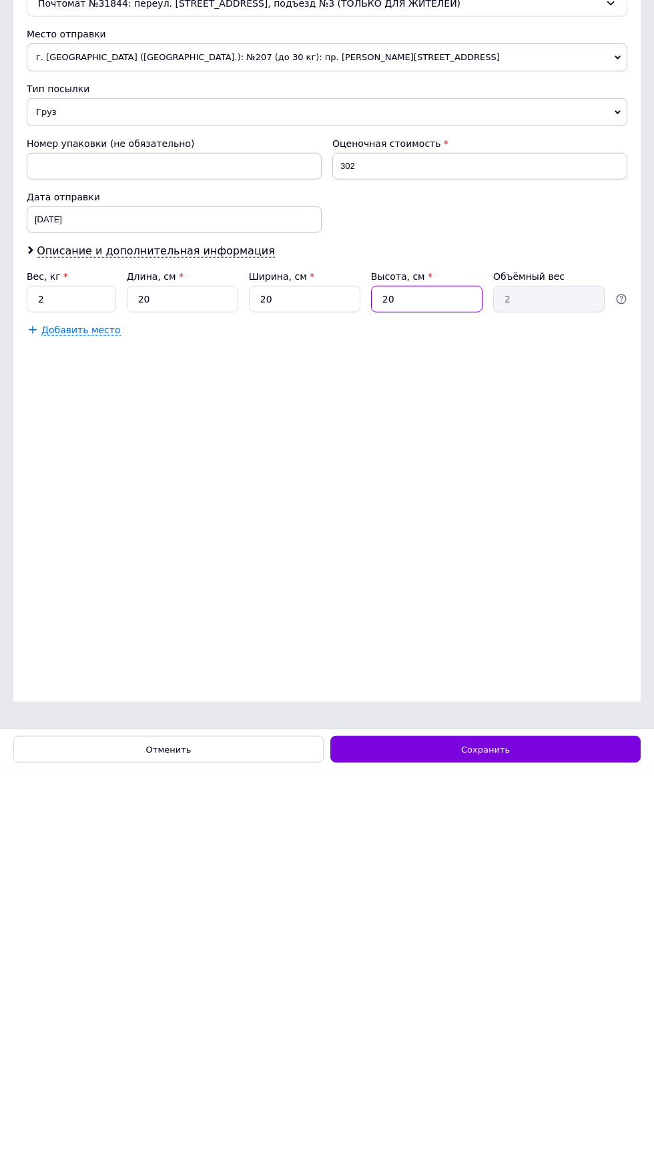
type input "20"
click at [553, 1138] on div "Сохранить" at bounding box center [485, 1151] width 310 height 27
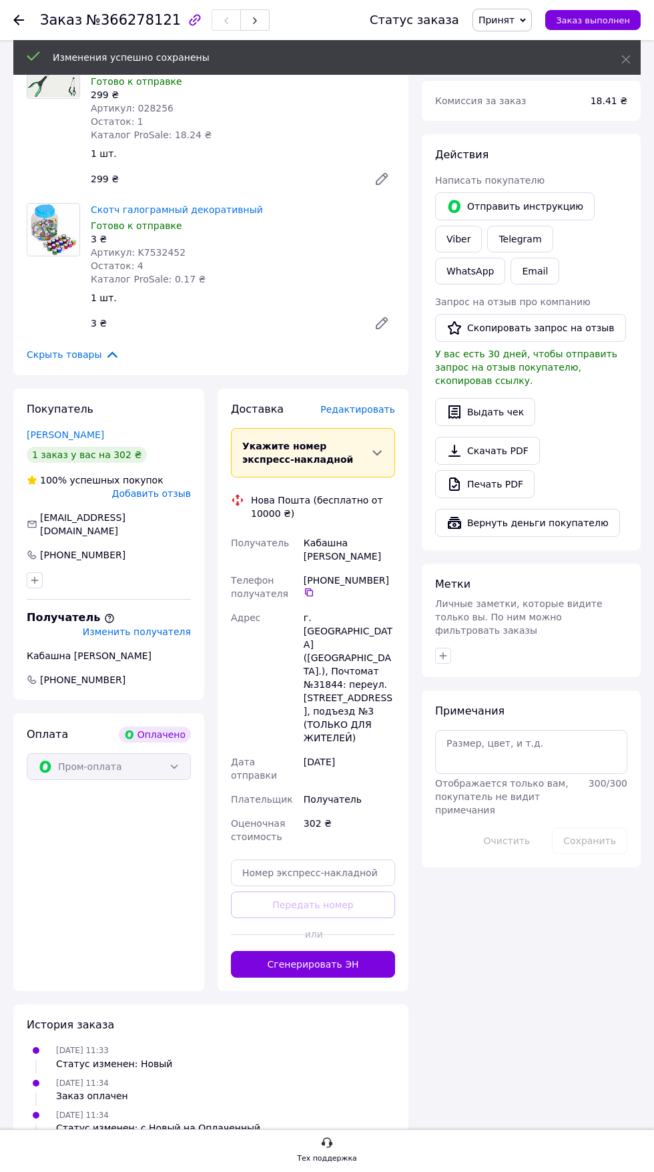
scroll to position [535, 0]
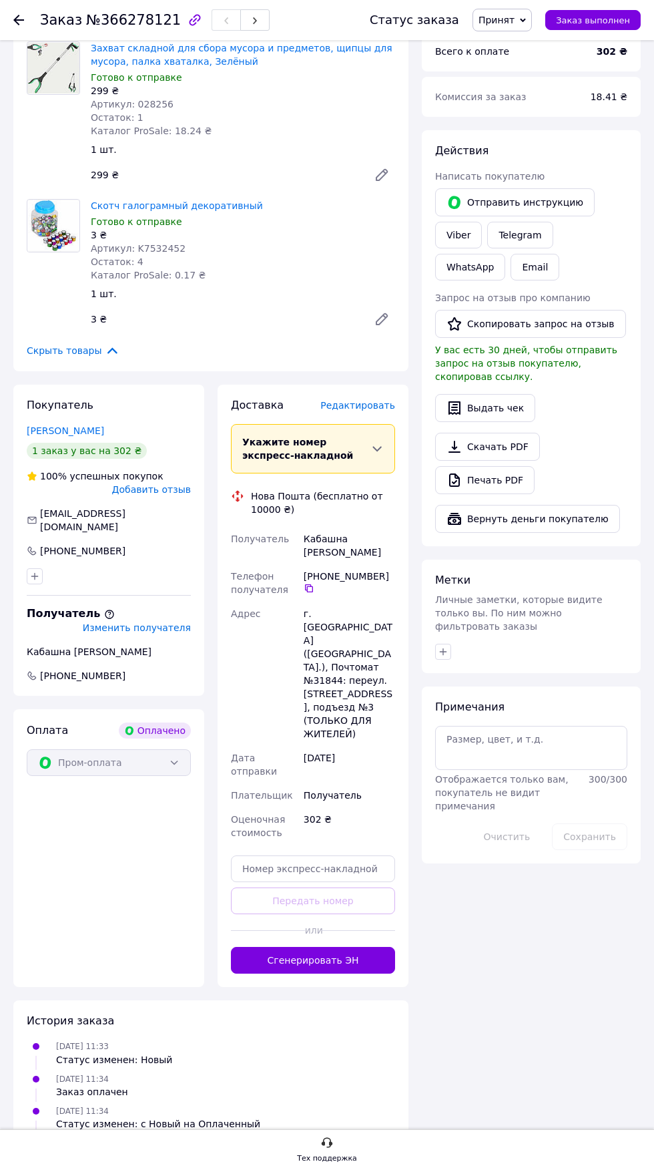
click at [354, 947] on button "Сгенерировать ЭН" at bounding box center [313, 960] width 164 height 27
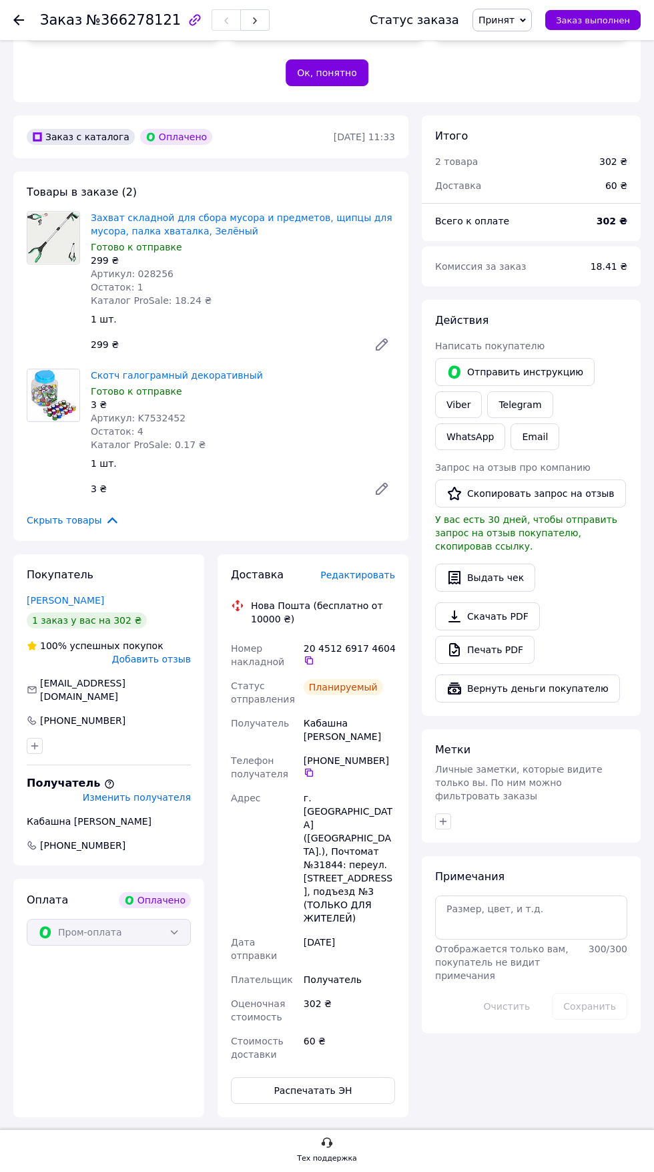
scroll to position [360, 0]
